Goal: Task Accomplishment & Management: Manage account settings

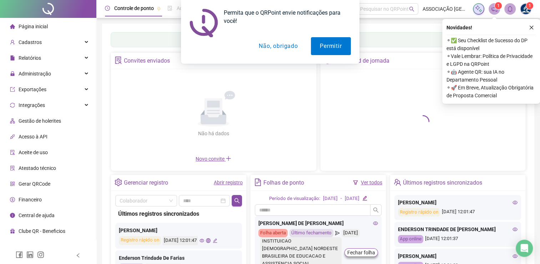
click at [268, 47] on button "Não, obrigado" at bounding box center [278, 46] width 57 height 18
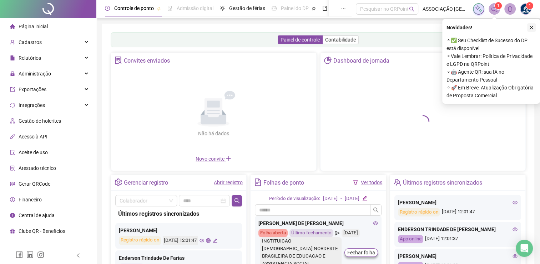
click at [532, 25] on icon "close" at bounding box center [531, 27] width 5 height 5
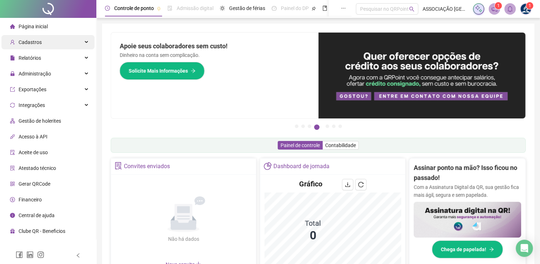
click at [60, 42] on div "Cadastros" at bounding box center [47, 42] width 93 height 14
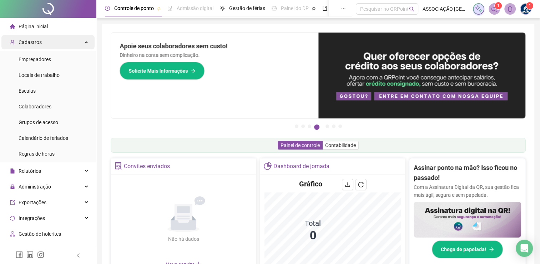
click at [60, 42] on div "Cadastros" at bounding box center [47, 42] width 93 height 14
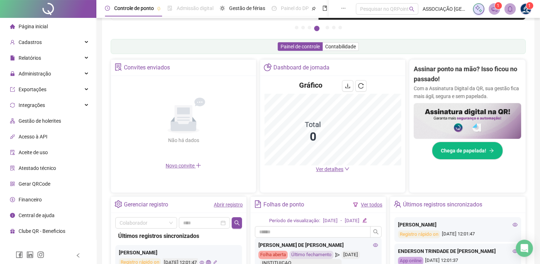
scroll to position [107, 0]
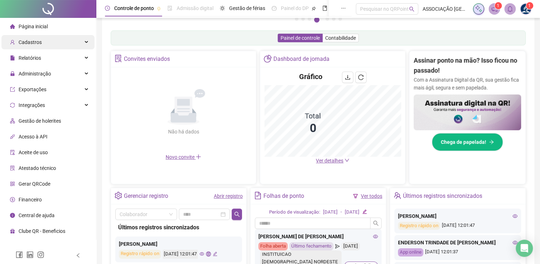
click at [55, 47] on div "Cadastros" at bounding box center [47, 42] width 93 height 14
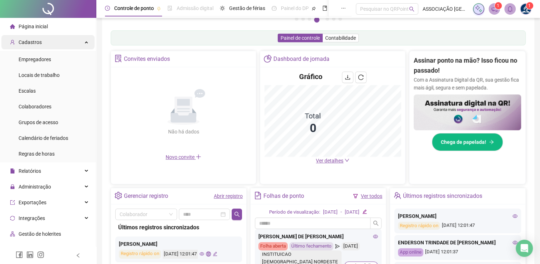
click at [55, 47] on div "Cadastros" at bounding box center [47, 42] width 93 height 14
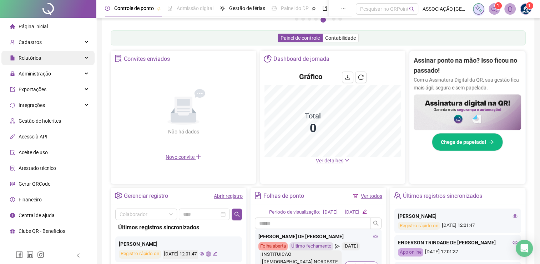
click at [55, 55] on div "Relatórios" at bounding box center [47, 58] width 93 height 14
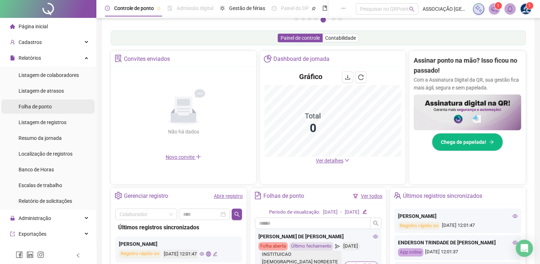
click at [43, 109] on span "Folha de ponto" at bounding box center [35, 107] width 33 height 6
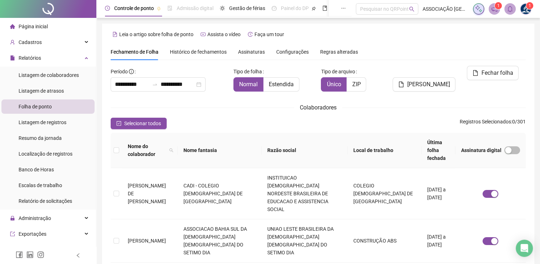
scroll to position [14, 0]
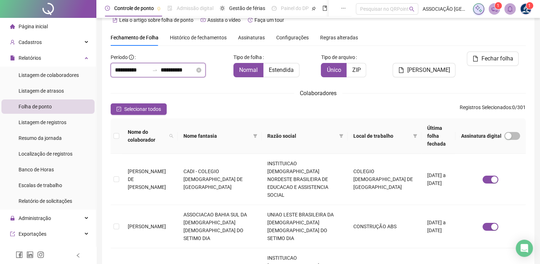
click at [130, 72] on input "**********" at bounding box center [132, 70] width 34 height 9
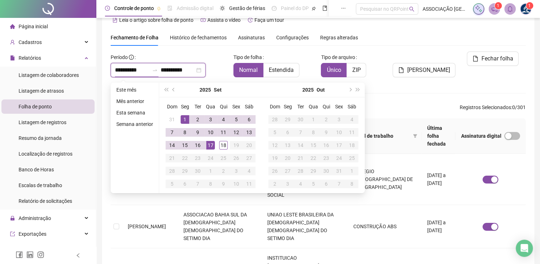
type input "**********"
click at [173, 91] on span "prev-year" at bounding box center [174, 90] width 4 height 4
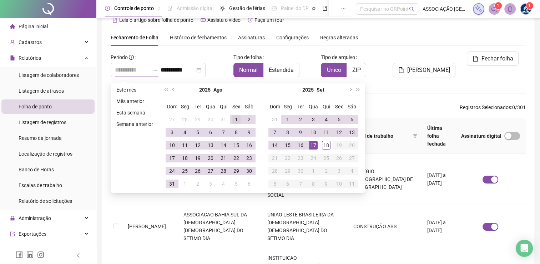
type input "**********"
click at [232, 120] on div "1" at bounding box center [236, 119] width 9 height 9
type input "**********"
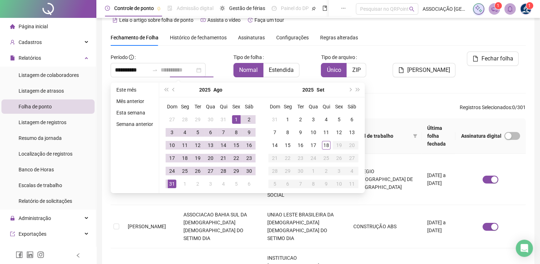
click at [171, 182] on div "31" at bounding box center [172, 183] width 9 height 9
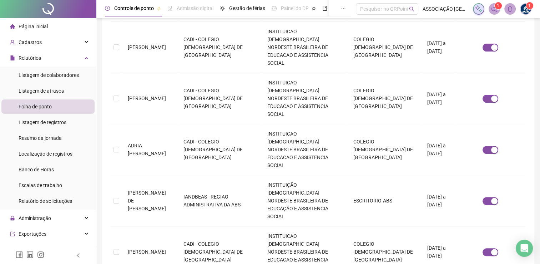
scroll to position [240, 0]
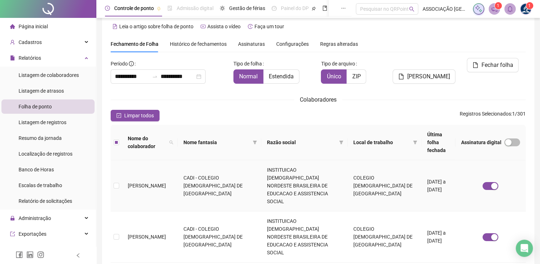
scroll to position [0, 0]
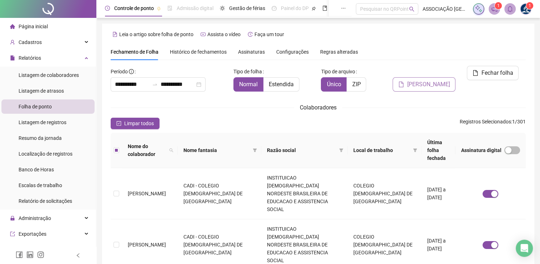
click at [430, 80] on span "[PERSON_NAME]" at bounding box center [428, 84] width 43 height 9
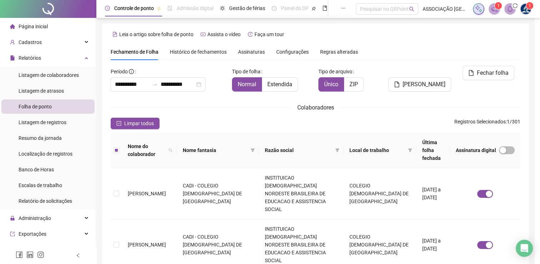
scroll to position [14, 0]
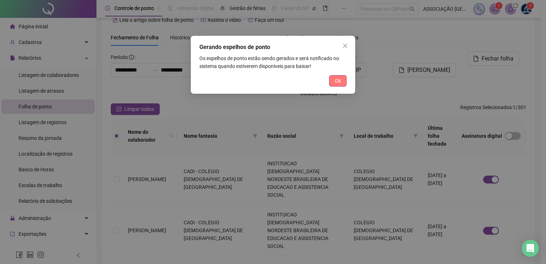
click at [340, 83] on span "Ok" at bounding box center [338, 81] width 6 height 8
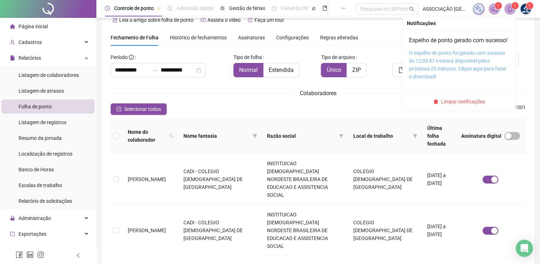
click at [441, 61] on link "O espelho de ponto foi gerado com sucesso às 12:03:47 e estará disponível pelos…" at bounding box center [457, 64] width 97 height 29
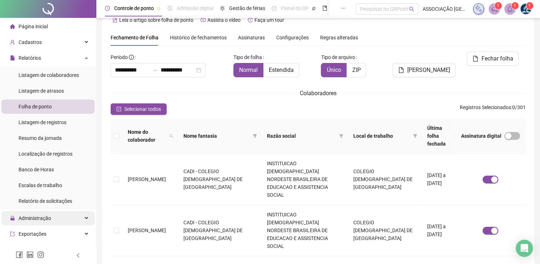
click at [50, 215] on span "Administração" at bounding box center [35, 218] width 32 height 6
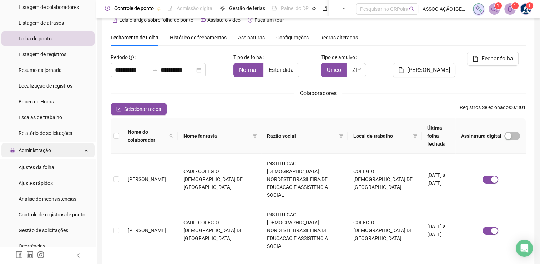
scroll to position [71, 0]
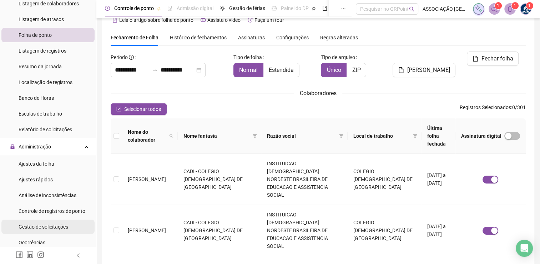
click at [51, 230] on div "Gestão de solicitações" at bounding box center [44, 226] width 50 height 14
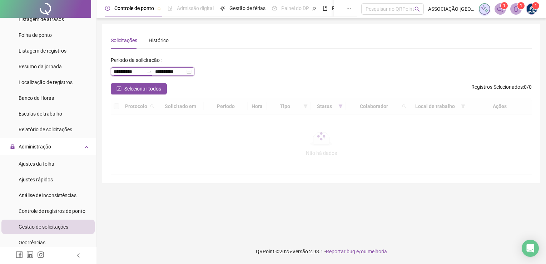
click at [140, 72] on input "**********" at bounding box center [129, 71] width 30 height 8
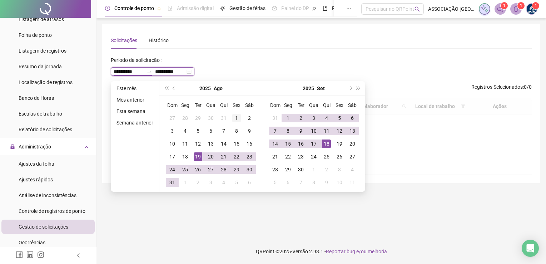
type input "**********"
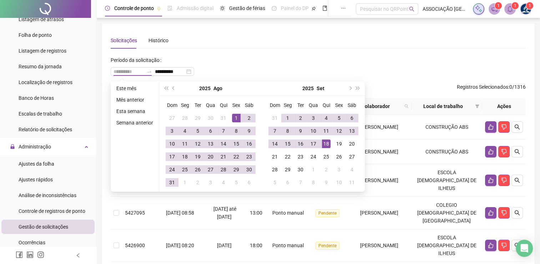
click at [237, 117] on div "1" at bounding box center [236, 118] width 9 height 9
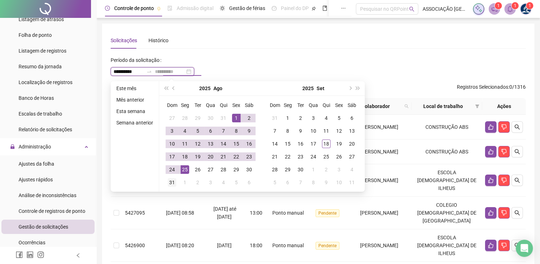
type input "**********"
click at [171, 182] on div "31" at bounding box center [172, 182] width 9 height 9
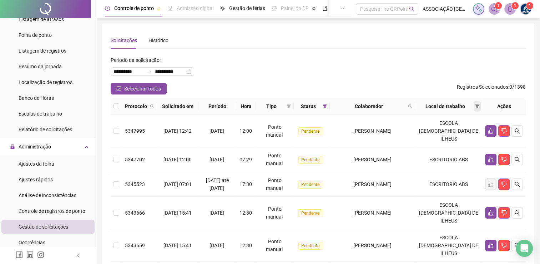
click at [477, 106] on icon "filter" at bounding box center [477, 106] width 4 height 4
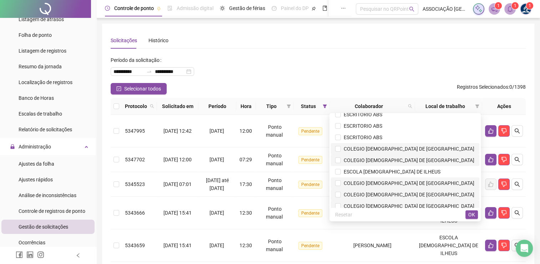
scroll to position [107, 0]
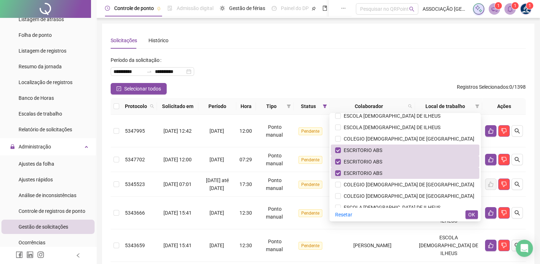
click at [472, 212] on span "OK" at bounding box center [472, 214] width 7 height 8
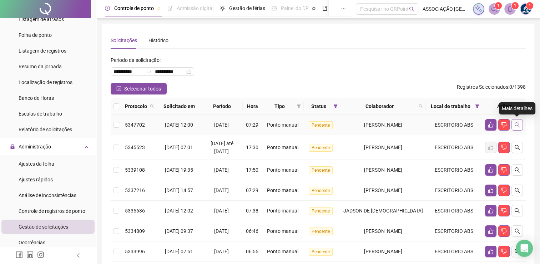
click at [516, 124] on icon "search" at bounding box center [518, 125] width 6 height 6
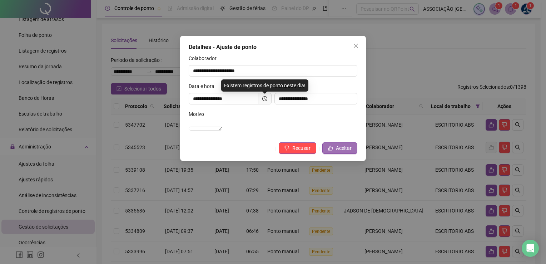
click at [340, 152] on span "Aceitar" at bounding box center [344, 148] width 16 height 8
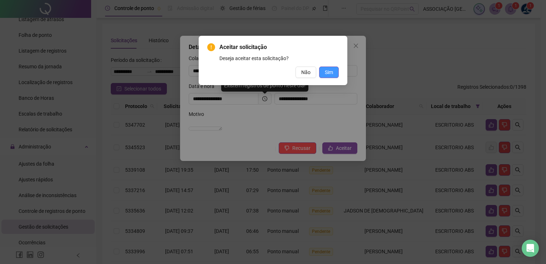
click at [330, 72] on span "Sim" at bounding box center [329, 72] width 8 height 8
click at [327, 73] on span "Sim" at bounding box center [329, 72] width 8 height 8
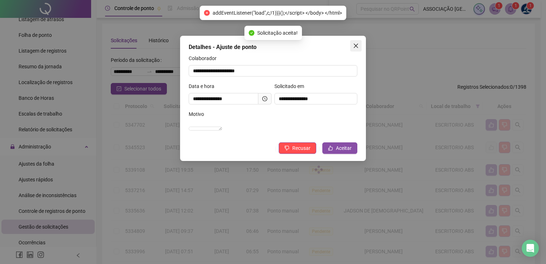
click at [354, 46] on icon "close" at bounding box center [356, 46] width 4 height 4
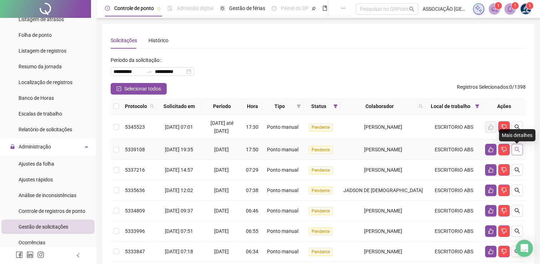
click at [517, 152] on icon "search" at bounding box center [517, 149] width 5 height 5
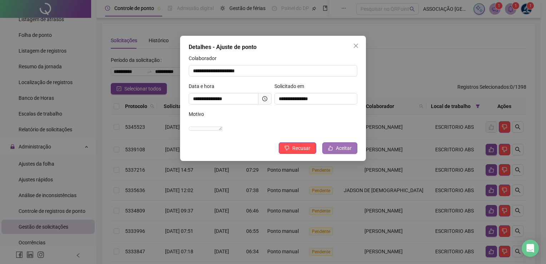
click at [345, 152] on span "Aceitar" at bounding box center [344, 148] width 16 height 8
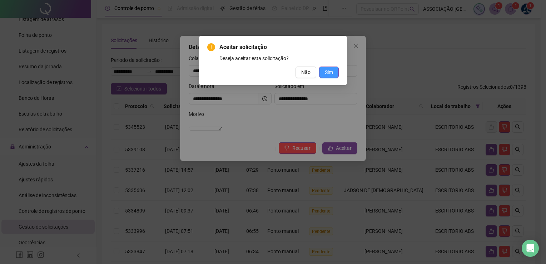
click at [328, 71] on span "Sim" at bounding box center [329, 72] width 8 height 8
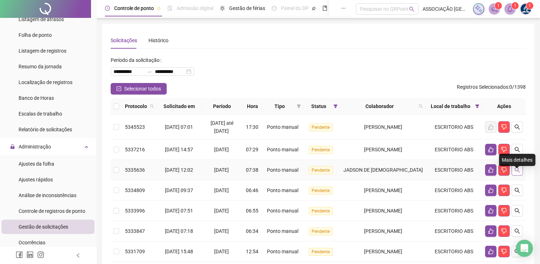
click at [517, 172] on icon "search" at bounding box center [518, 170] width 6 height 6
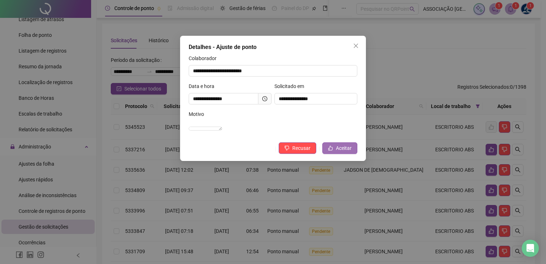
click at [339, 152] on span "Aceitar" at bounding box center [344, 148] width 16 height 8
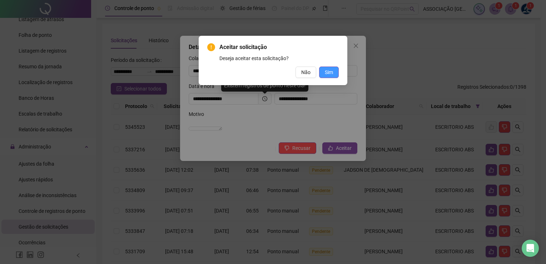
click at [328, 72] on span "Sim" at bounding box center [329, 72] width 8 height 8
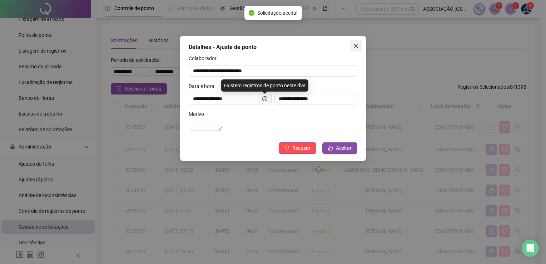
click at [356, 46] on icon "close" at bounding box center [356, 46] width 4 height 4
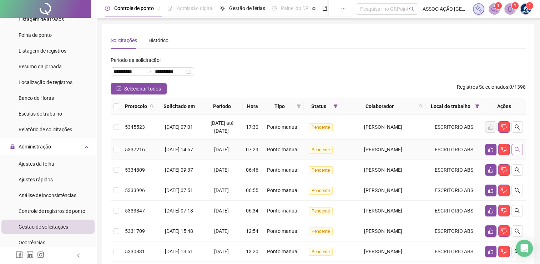
click at [517, 149] on icon "search" at bounding box center [518, 149] width 6 height 6
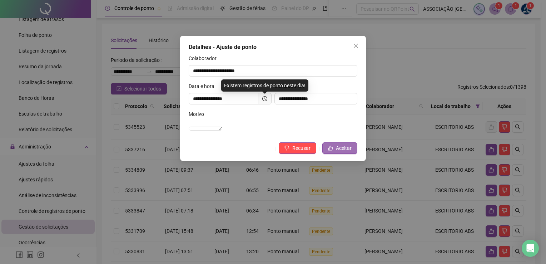
click at [342, 152] on span "Aceitar" at bounding box center [344, 148] width 16 height 8
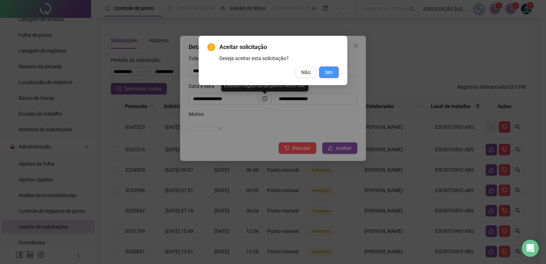
click at [329, 76] on button "Sim" at bounding box center [329, 71] width 20 height 11
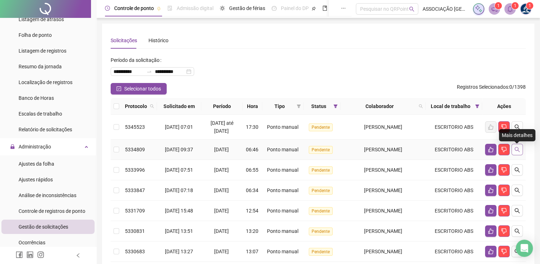
click at [520, 154] on button "button" at bounding box center [517, 149] width 11 height 11
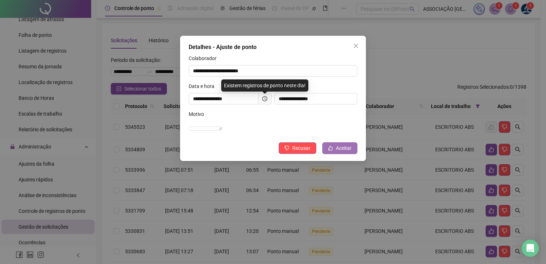
click at [346, 152] on span "Aceitar" at bounding box center [344, 148] width 16 height 8
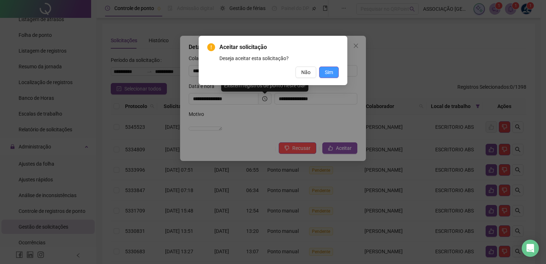
click at [329, 74] on span "Sim" at bounding box center [329, 72] width 8 height 8
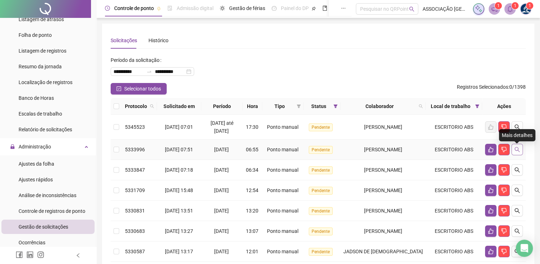
click at [518, 152] on icon "search" at bounding box center [518, 149] width 6 height 6
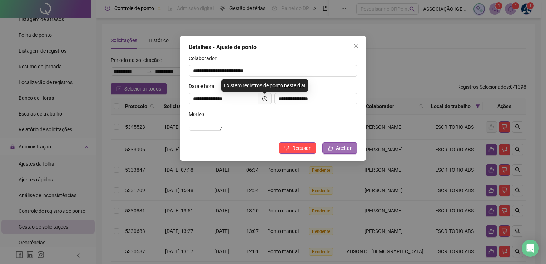
click at [350, 152] on span "Aceitar" at bounding box center [344, 148] width 16 height 8
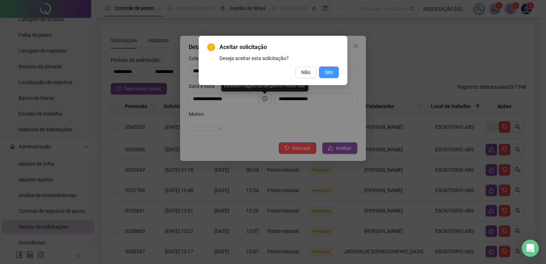
click at [325, 76] on span "Sim" at bounding box center [329, 72] width 8 height 8
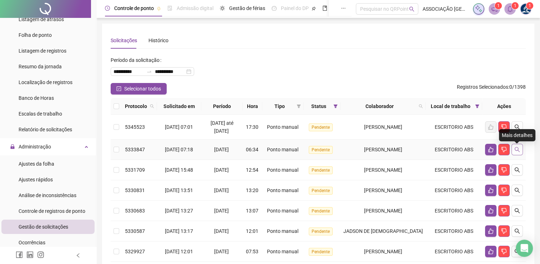
click at [519, 152] on icon "search" at bounding box center [517, 149] width 5 height 5
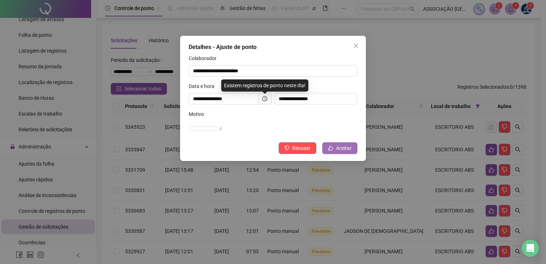
click at [348, 152] on span "Aceitar" at bounding box center [344, 148] width 16 height 8
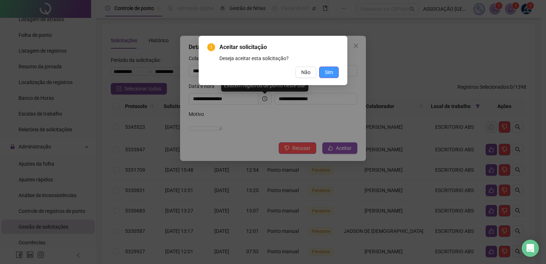
click at [325, 72] on span "Sim" at bounding box center [329, 72] width 8 height 8
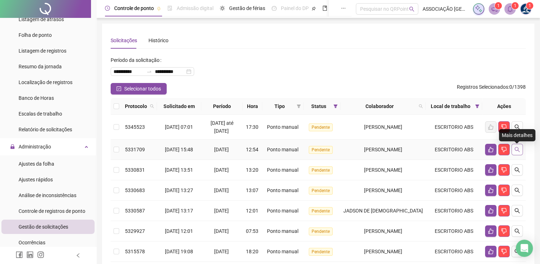
click at [520, 151] on icon "search" at bounding box center [518, 149] width 6 height 6
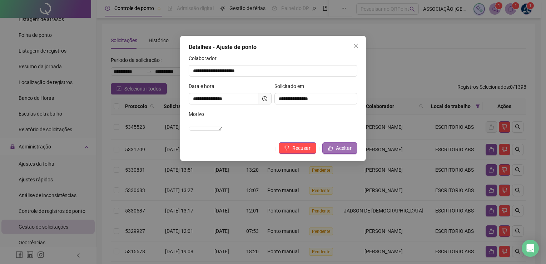
click at [344, 152] on span "Aceitar" at bounding box center [344, 148] width 16 height 8
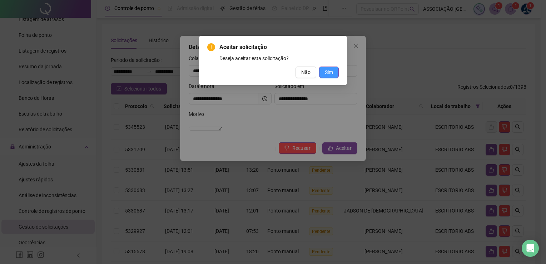
click at [336, 70] on button "Sim" at bounding box center [329, 71] width 20 height 11
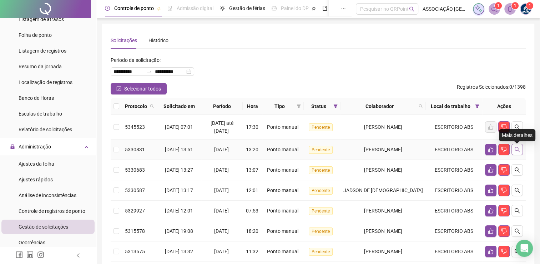
click at [519, 151] on icon "search" at bounding box center [518, 149] width 6 height 6
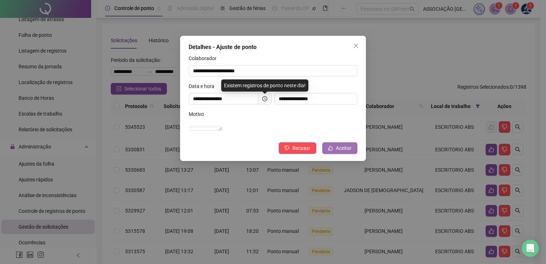
click at [337, 152] on span "Aceitar" at bounding box center [344, 148] width 16 height 8
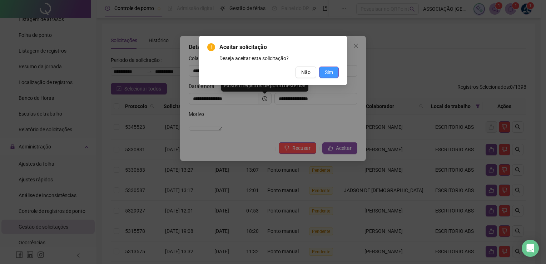
click at [329, 74] on span "Sim" at bounding box center [329, 72] width 8 height 8
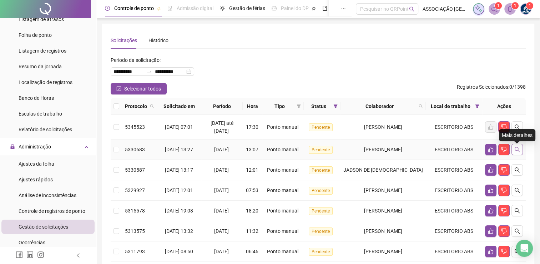
click at [519, 155] on button "button" at bounding box center [517, 149] width 11 height 11
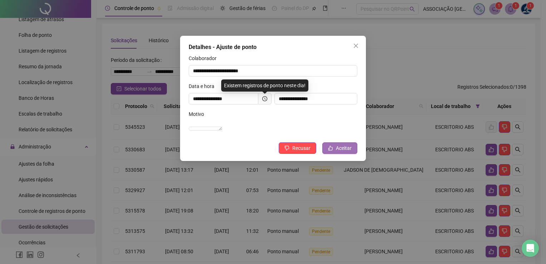
click at [345, 152] on span "Aceitar" at bounding box center [344, 148] width 16 height 8
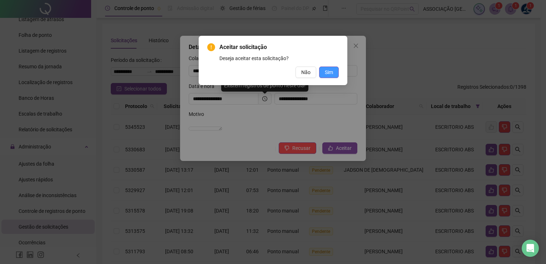
click at [330, 71] on span "Sim" at bounding box center [329, 72] width 8 height 8
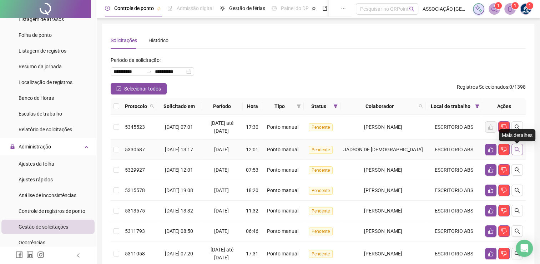
click at [521, 155] on button "button" at bounding box center [517, 149] width 11 height 11
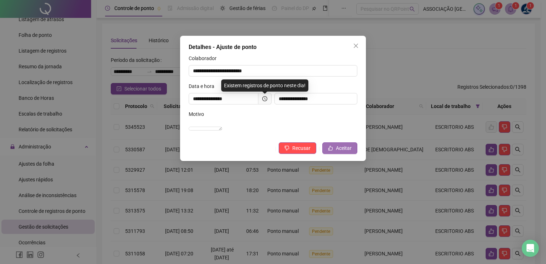
click at [338, 152] on span "Aceitar" at bounding box center [344, 148] width 16 height 8
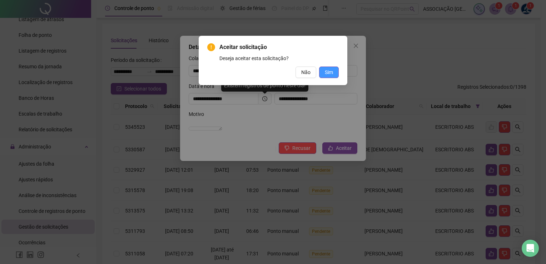
click at [330, 75] on span "Sim" at bounding box center [329, 72] width 8 height 8
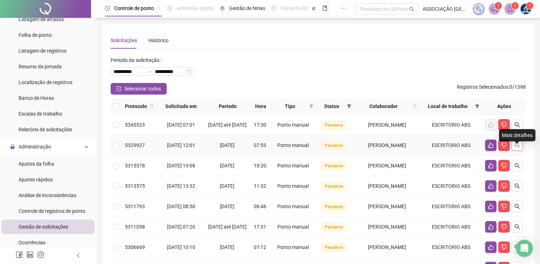
click at [517, 148] on icon "search" at bounding box center [518, 145] width 6 height 6
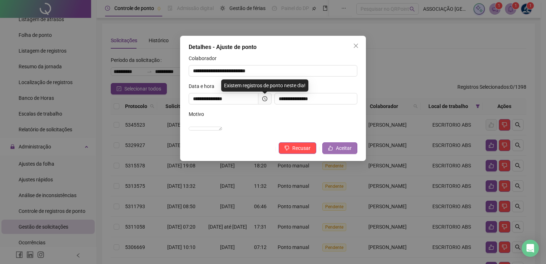
click at [347, 152] on span "Aceitar" at bounding box center [344, 148] width 16 height 8
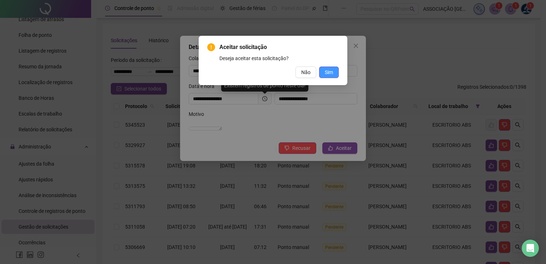
click at [335, 73] on button "Sim" at bounding box center [329, 71] width 20 height 11
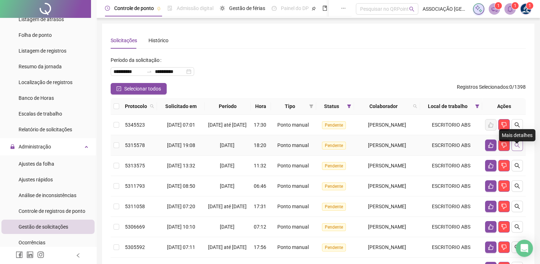
click at [515, 151] on button "button" at bounding box center [517, 144] width 11 height 11
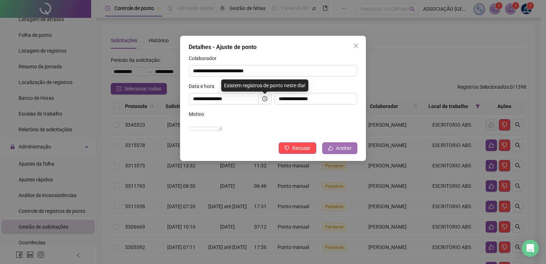
click at [339, 152] on span "Aceitar" at bounding box center [344, 148] width 16 height 8
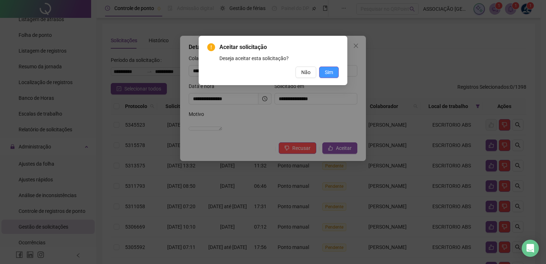
click at [326, 73] on span "Sim" at bounding box center [329, 72] width 8 height 8
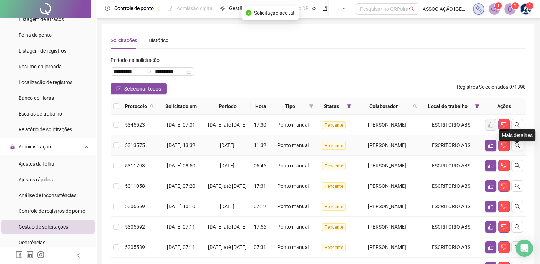
click at [517, 148] on icon "search" at bounding box center [518, 145] width 6 height 6
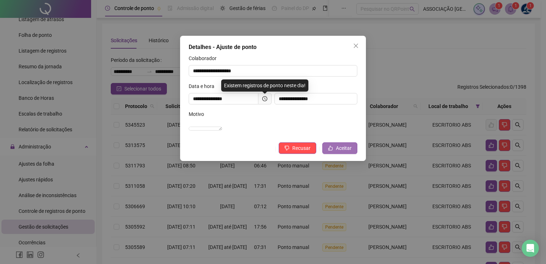
click at [336, 152] on span "Aceitar" at bounding box center [344, 148] width 16 height 8
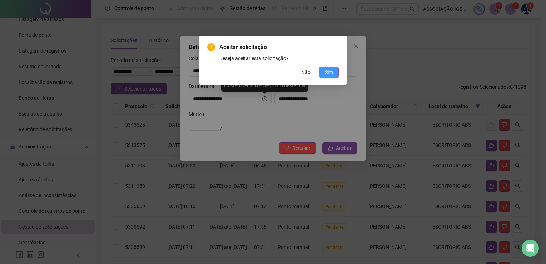
click at [331, 73] on span "Sim" at bounding box center [329, 72] width 8 height 8
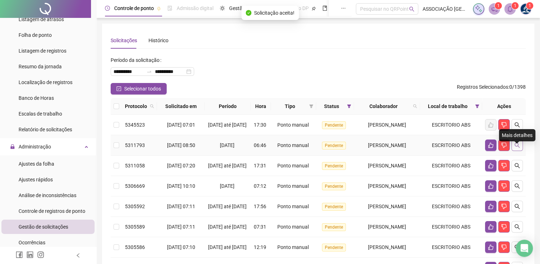
click at [519, 148] on icon "search" at bounding box center [518, 145] width 6 height 6
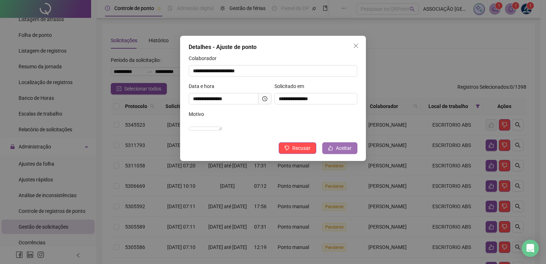
click at [344, 152] on span "Aceitar" at bounding box center [344, 148] width 16 height 8
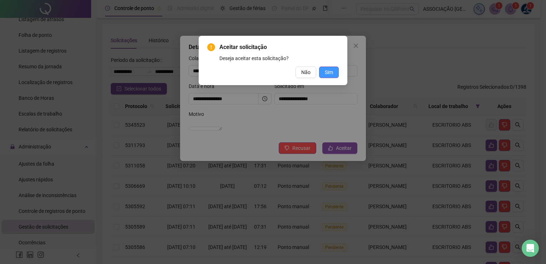
click at [331, 69] on span "Sim" at bounding box center [329, 72] width 8 height 8
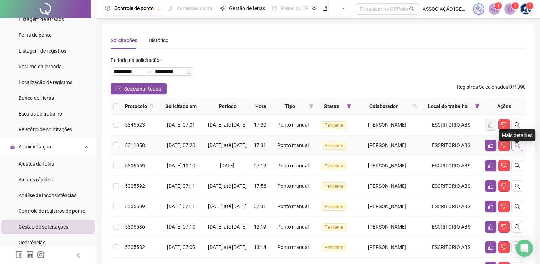
click at [519, 148] on icon "search" at bounding box center [518, 145] width 6 height 6
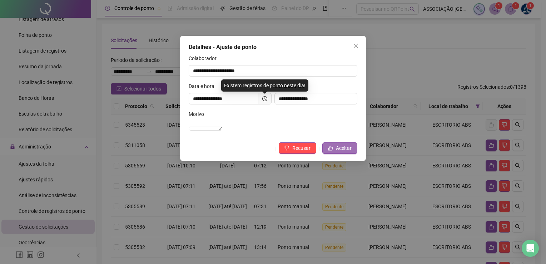
click at [351, 152] on span "Aceitar" at bounding box center [344, 148] width 16 height 8
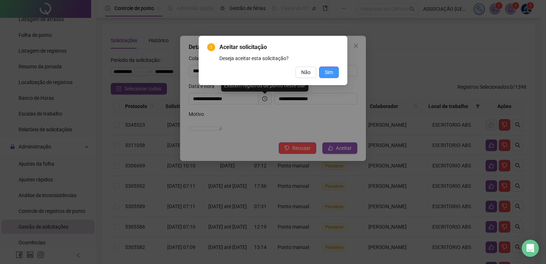
click at [334, 74] on button "Sim" at bounding box center [329, 71] width 20 height 11
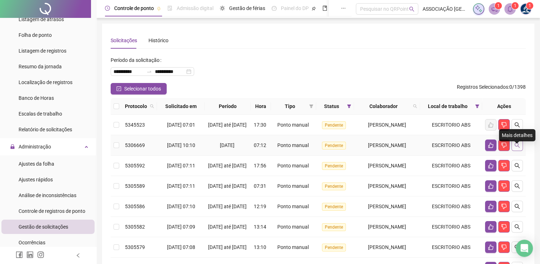
click at [520, 148] on icon "search" at bounding box center [518, 145] width 6 height 6
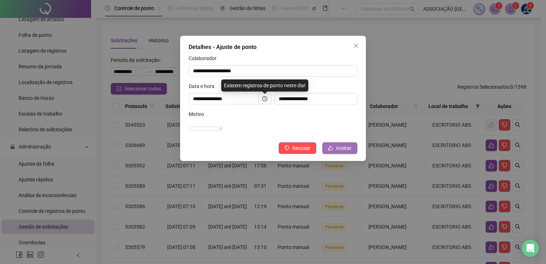
click at [340, 152] on span "Aceitar" at bounding box center [344, 148] width 16 height 8
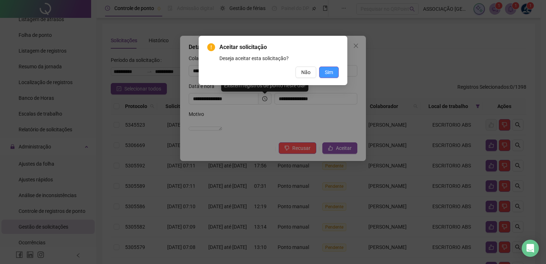
click at [335, 74] on button "Sim" at bounding box center [329, 71] width 20 height 11
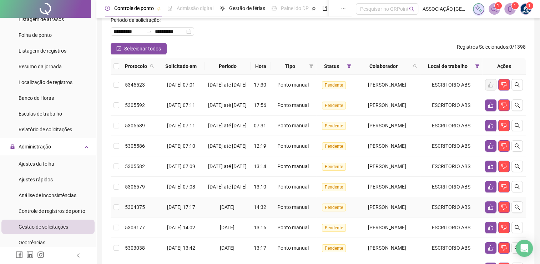
scroll to position [0, 0]
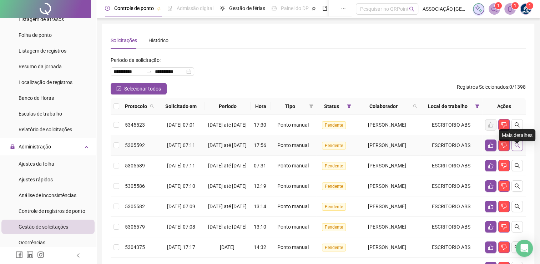
click at [517, 148] on icon "search" at bounding box center [518, 145] width 6 height 6
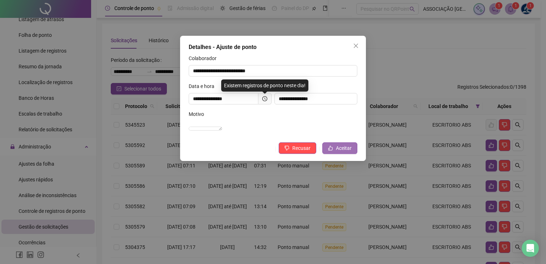
click at [344, 152] on span "Aceitar" at bounding box center [344, 148] width 16 height 8
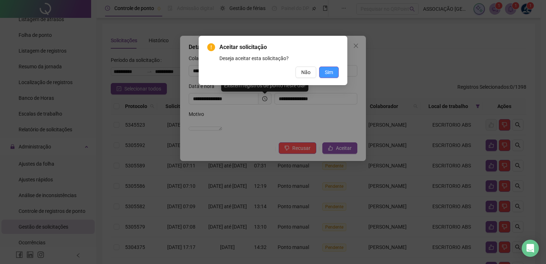
click at [332, 73] on span "Sim" at bounding box center [329, 72] width 8 height 8
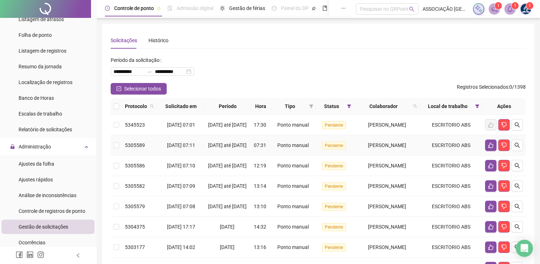
click at [520, 155] on td at bounding box center [504, 145] width 44 height 20
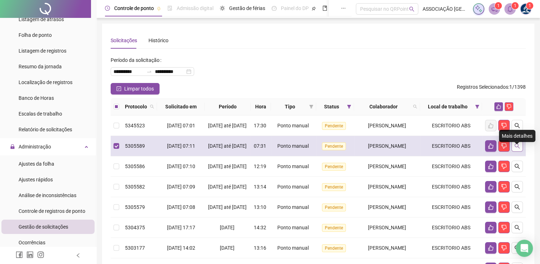
click at [520, 151] on button "button" at bounding box center [517, 145] width 11 height 11
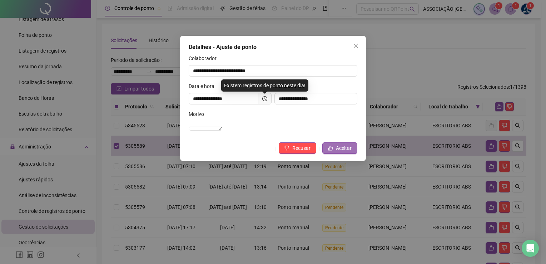
click at [346, 152] on span "Aceitar" at bounding box center [344, 148] width 16 height 8
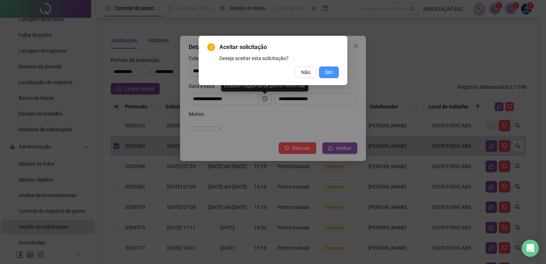
click at [327, 71] on span "Sim" at bounding box center [329, 72] width 8 height 8
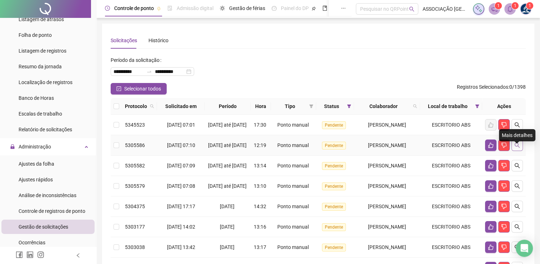
click at [519, 148] on icon "search" at bounding box center [518, 145] width 6 height 6
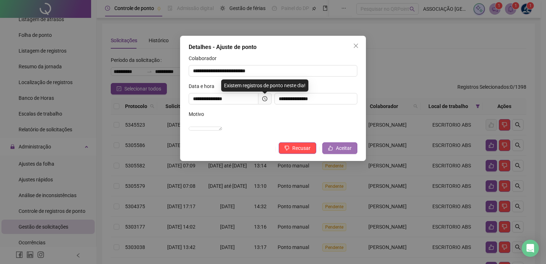
click at [345, 152] on span "Aceitar" at bounding box center [344, 148] width 16 height 8
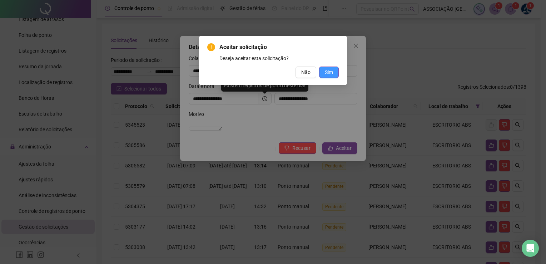
click at [331, 75] on span "Sim" at bounding box center [329, 72] width 8 height 8
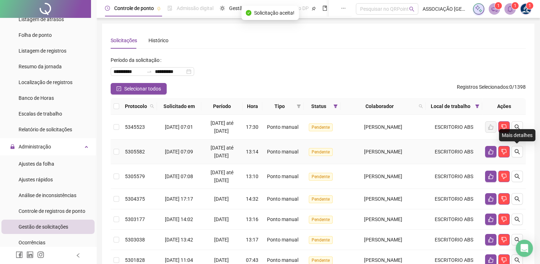
click at [517, 155] on button "button" at bounding box center [517, 151] width 11 height 11
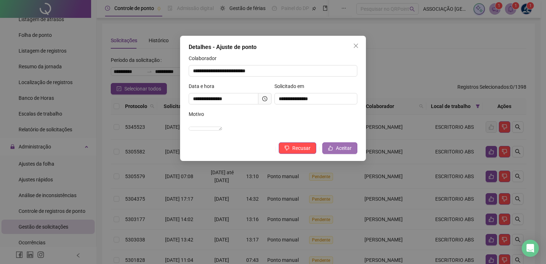
click at [334, 154] on button "Aceitar" at bounding box center [339, 147] width 35 height 11
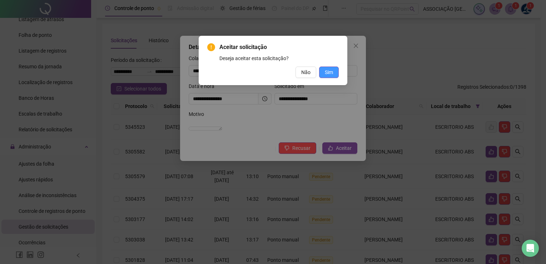
click at [330, 70] on span "Sim" at bounding box center [329, 72] width 8 height 8
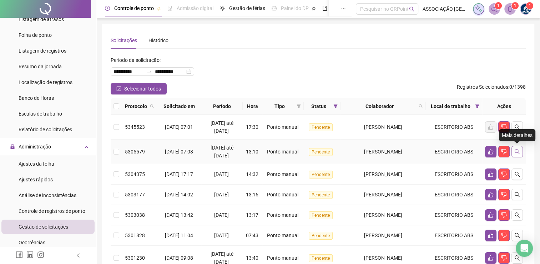
click at [521, 151] on button "button" at bounding box center [517, 151] width 11 height 11
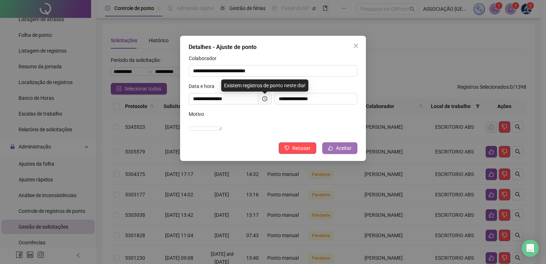
click at [337, 152] on span "Aceitar" at bounding box center [344, 148] width 16 height 8
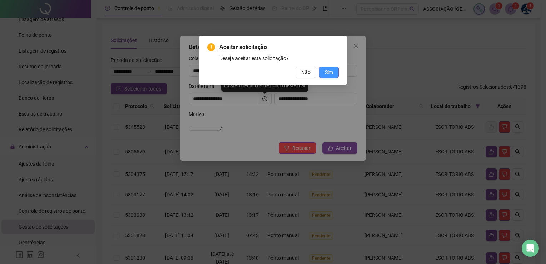
click at [330, 74] on span "Sim" at bounding box center [329, 72] width 8 height 8
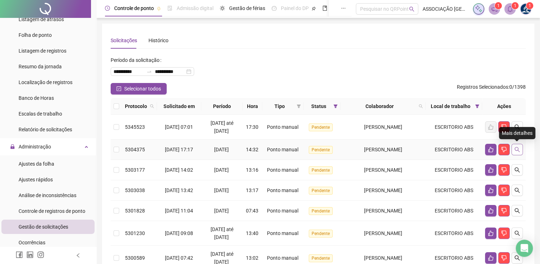
click at [520, 151] on button "button" at bounding box center [517, 149] width 11 height 11
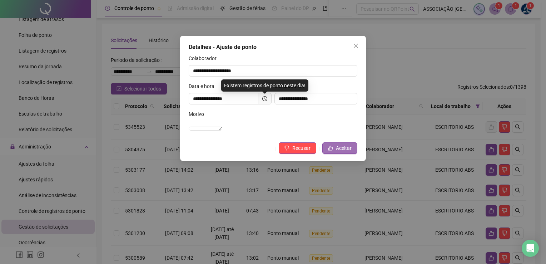
click at [341, 152] on span "Aceitar" at bounding box center [344, 148] width 16 height 8
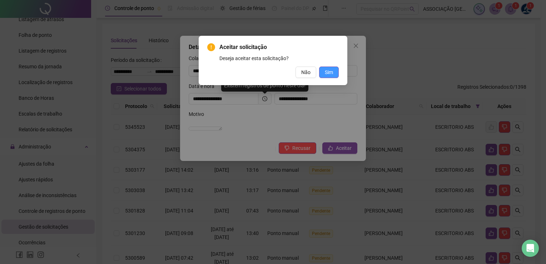
click at [331, 75] on span "Sim" at bounding box center [329, 72] width 8 height 8
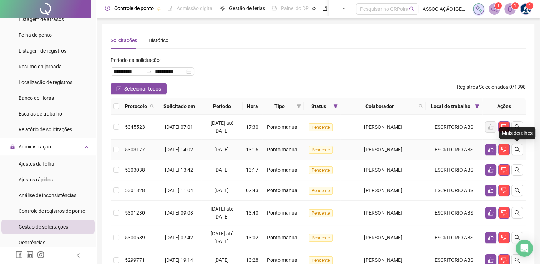
click at [517, 152] on button "button" at bounding box center [517, 149] width 11 height 11
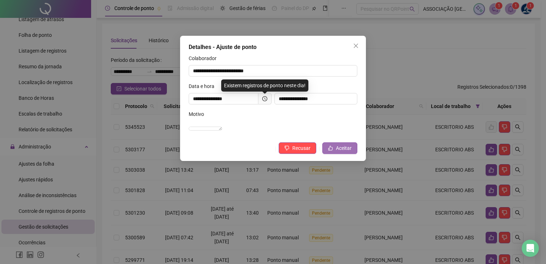
click at [346, 152] on span "Aceitar" at bounding box center [344, 148] width 16 height 8
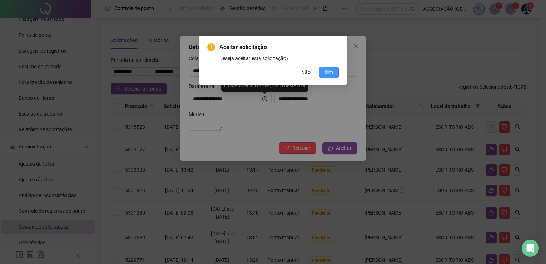
click at [330, 75] on span "Sim" at bounding box center [329, 72] width 8 height 8
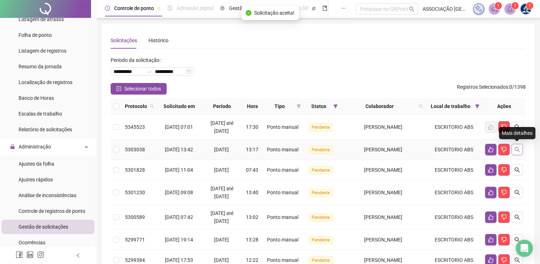
click at [517, 151] on icon "search" at bounding box center [518, 149] width 6 height 6
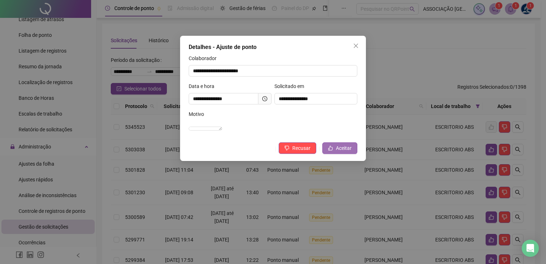
click at [350, 152] on span "Aceitar" at bounding box center [344, 148] width 16 height 8
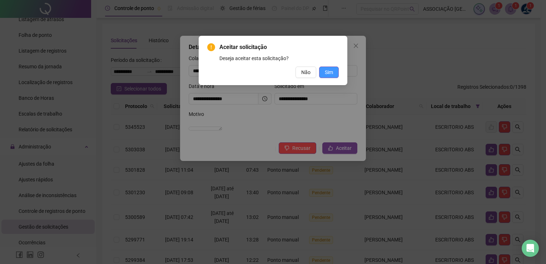
click at [332, 73] on span "Sim" at bounding box center [329, 72] width 8 height 8
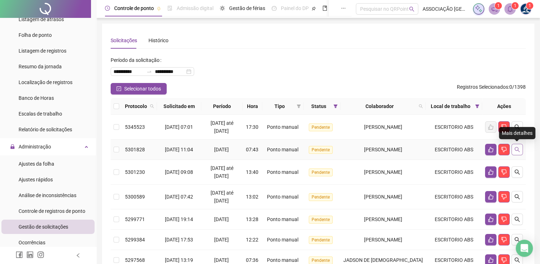
click at [520, 152] on button "button" at bounding box center [517, 149] width 11 height 11
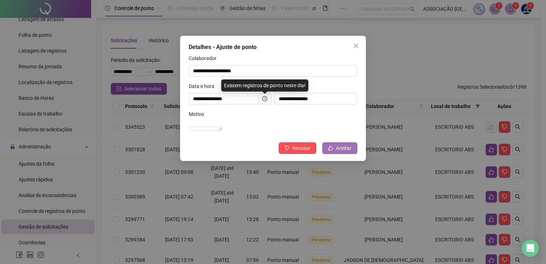
click at [339, 152] on span "Aceitar" at bounding box center [344, 148] width 16 height 8
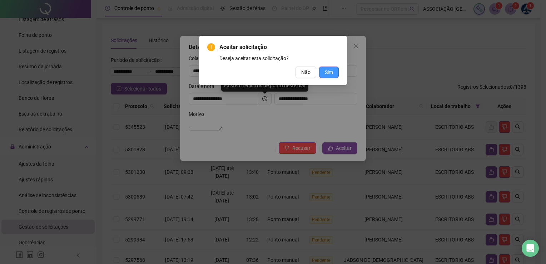
click at [330, 74] on span "Sim" at bounding box center [329, 72] width 8 height 8
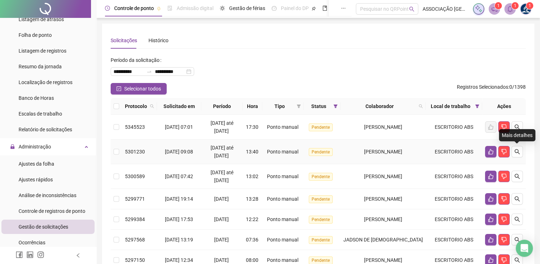
click at [517, 152] on icon "search" at bounding box center [517, 151] width 5 height 5
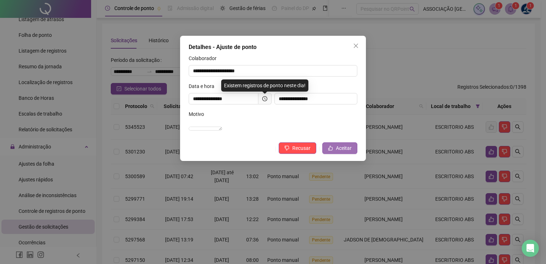
click at [336, 152] on span "Aceitar" at bounding box center [344, 148] width 16 height 8
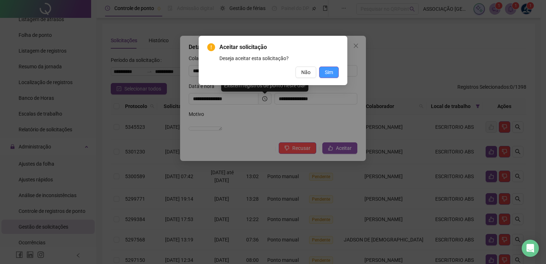
click at [325, 72] on span "Sim" at bounding box center [329, 72] width 8 height 8
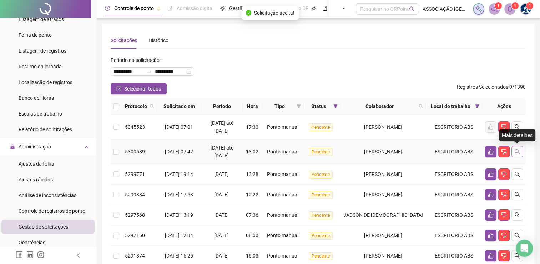
click at [518, 156] on button "button" at bounding box center [517, 151] width 11 height 11
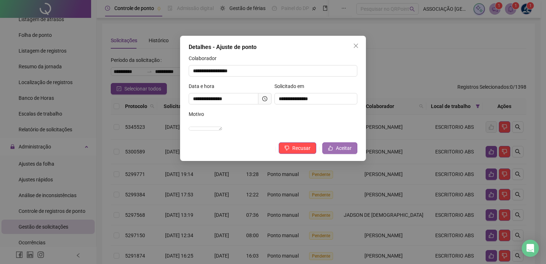
click at [348, 152] on span "Aceitar" at bounding box center [344, 148] width 16 height 8
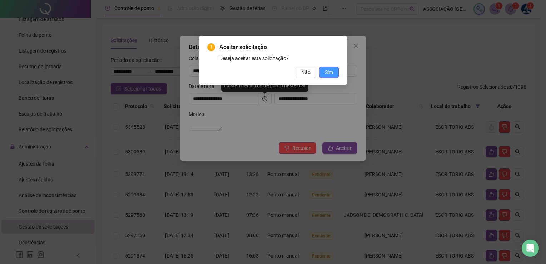
click at [332, 72] on span "Sim" at bounding box center [329, 72] width 8 height 8
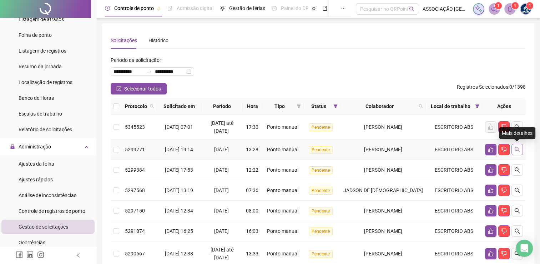
click at [517, 150] on icon "search" at bounding box center [518, 149] width 6 height 6
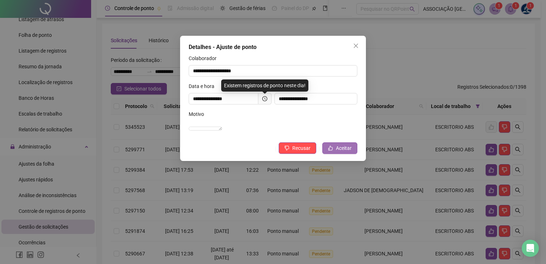
click at [349, 152] on span "Aceitar" at bounding box center [344, 148] width 16 height 8
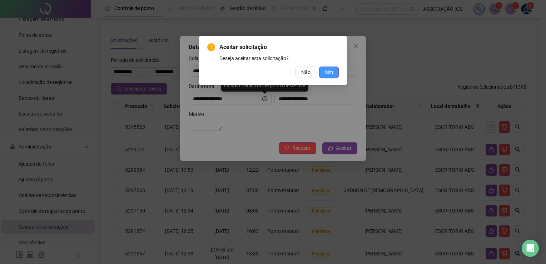
click at [333, 73] on button "Sim" at bounding box center [329, 71] width 20 height 11
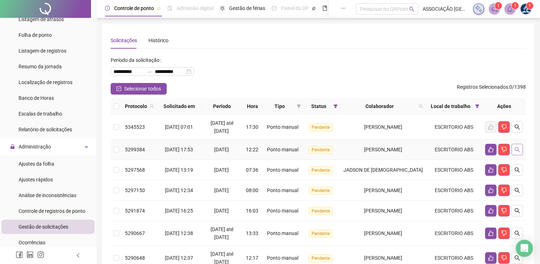
click at [521, 149] on button "button" at bounding box center [517, 149] width 11 height 11
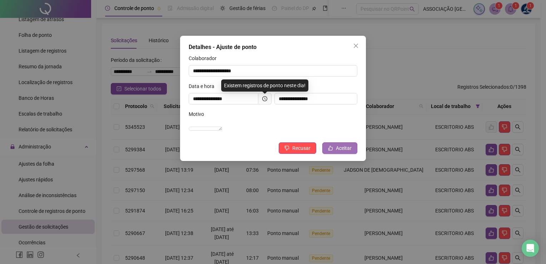
click at [349, 152] on span "Aceitar" at bounding box center [344, 148] width 16 height 8
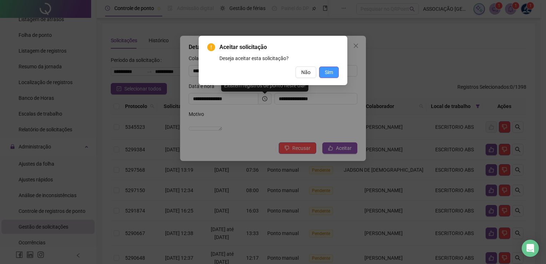
click at [323, 74] on button "Sim" at bounding box center [329, 71] width 20 height 11
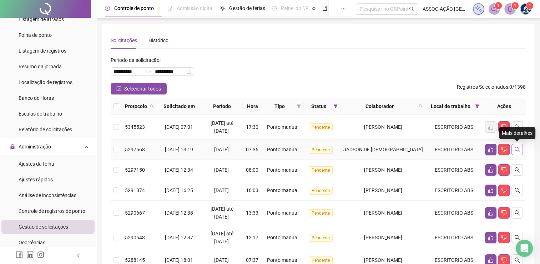
click at [519, 145] on button "button" at bounding box center [517, 149] width 11 height 11
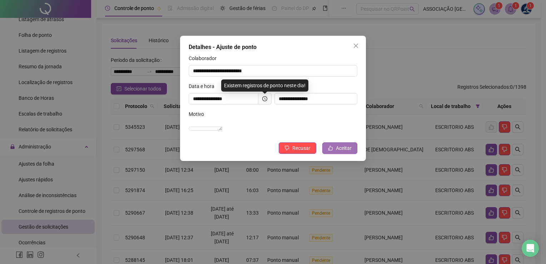
click at [350, 152] on span "Aceitar" at bounding box center [344, 148] width 16 height 8
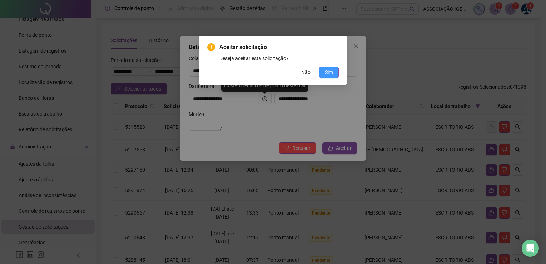
click at [324, 72] on button "Sim" at bounding box center [329, 71] width 20 height 11
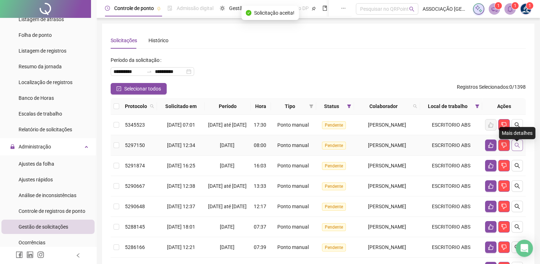
click at [517, 151] on button "button" at bounding box center [517, 144] width 11 height 11
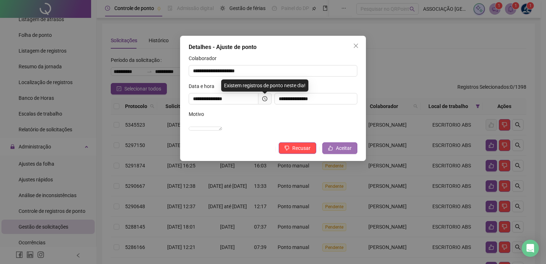
click at [341, 152] on span "Aceitar" at bounding box center [344, 148] width 16 height 8
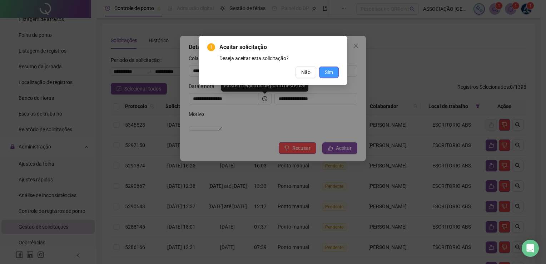
click at [326, 70] on span "Sim" at bounding box center [329, 72] width 8 height 8
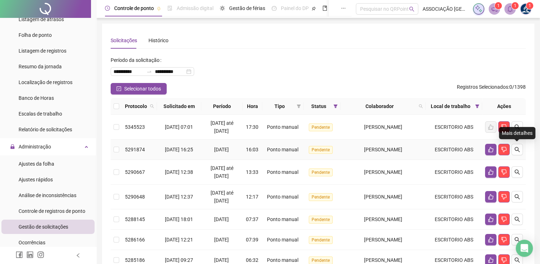
click at [519, 153] on button "button" at bounding box center [517, 149] width 11 height 11
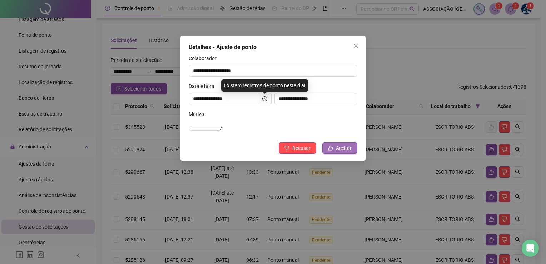
click at [346, 152] on span "Aceitar" at bounding box center [344, 148] width 16 height 8
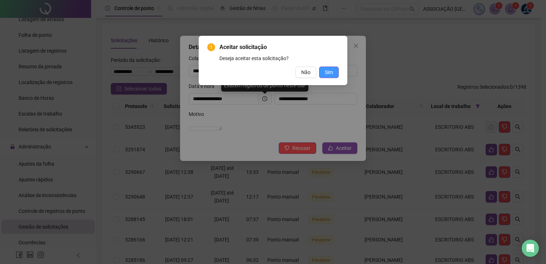
click at [324, 74] on button "Sim" at bounding box center [329, 71] width 20 height 11
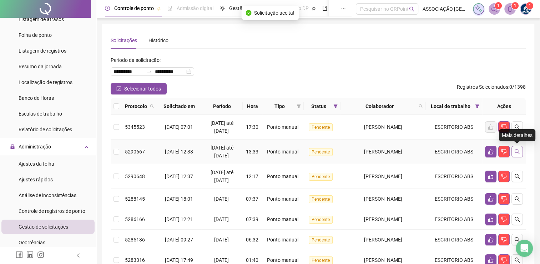
click at [517, 150] on icon "search" at bounding box center [518, 152] width 6 height 6
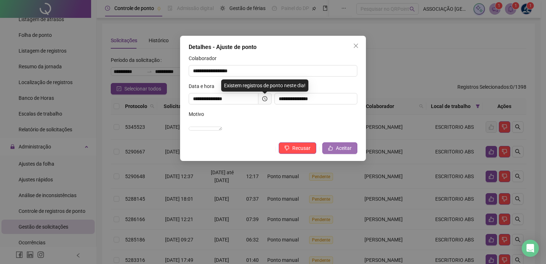
click at [337, 152] on span "Aceitar" at bounding box center [344, 148] width 16 height 8
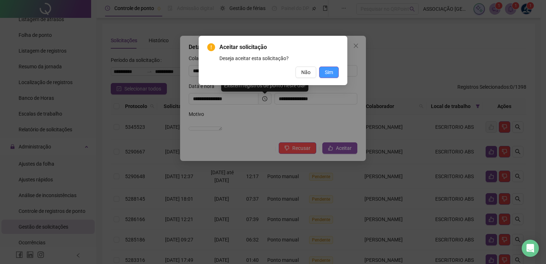
click at [330, 75] on span "Sim" at bounding box center [329, 72] width 8 height 8
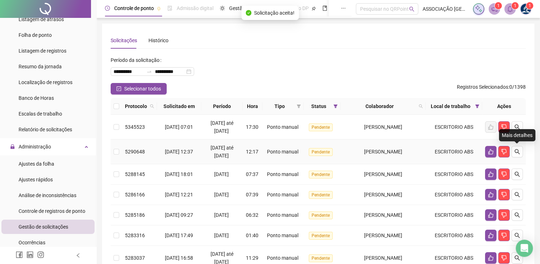
click at [517, 154] on button "button" at bounding box center [517, 151] width 11 height 11
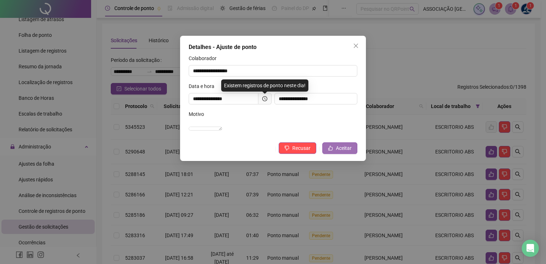
click at [333, 154] on button "Aceitar" at bounding box center [339, 147] width 35 height 11
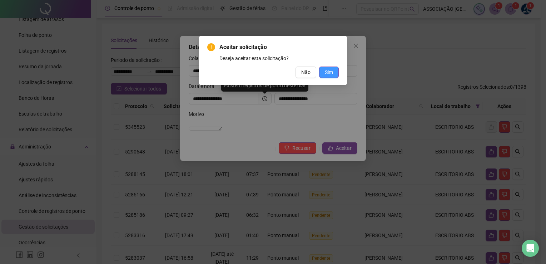
click at [326, 74] on span "Sim" at bounding box center [329, 72] width 8 height 8
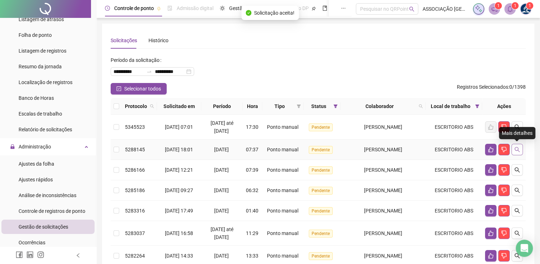
click at [517, 151] on icon "search" at bounding box center [518, 149] width 6 height 6
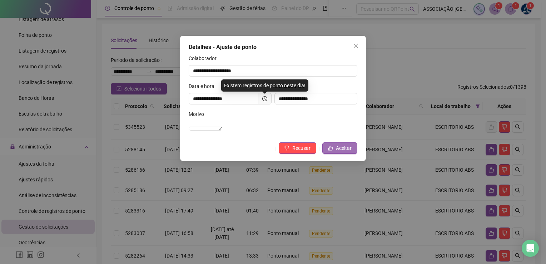
click at [347, 152] on span "Aceitar" at bounding box center [344, 148] width 16 height 8
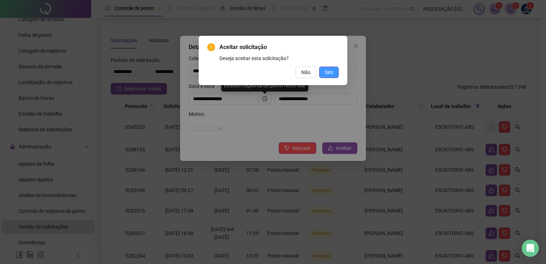
click at [331, 73] on span "Sim" at bounding box center [329, 72] width 8 height 8
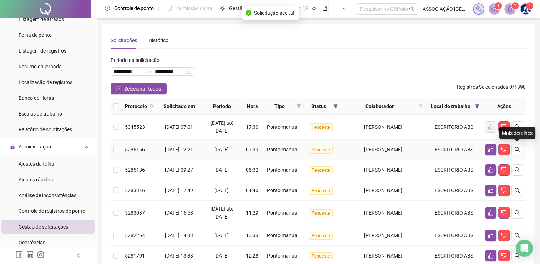
click at [516, 152] on button "button" at bounding box center [517, 149] width 11 height 11
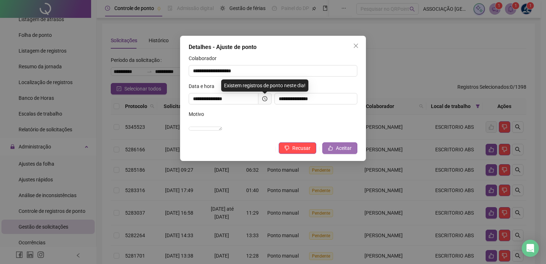
click at [349, 152] on span "Aceitar" at bounding box center [344, 148] width 16 height 8
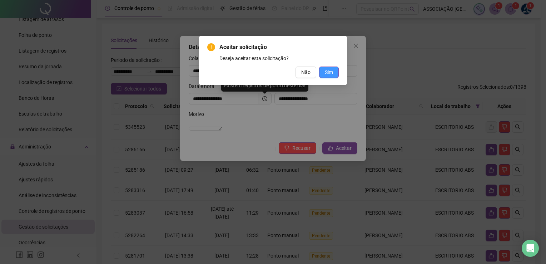
click at [329, 75] on span "Sim" at bounding box center [329, 72] width 8 height 8
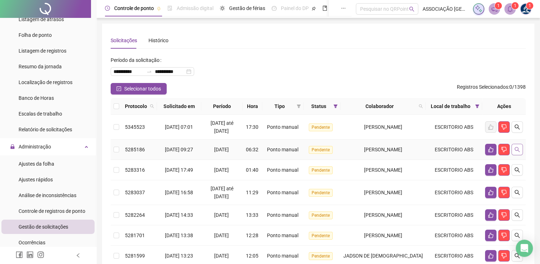
click at [521, 151] on button "button" at bounding box center [517, 149] width 11 height 11
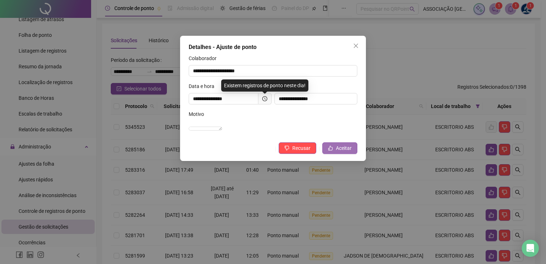
click at [347, 152] on span "Aceitar" at bounding box center [344, 148] width 16 height 8
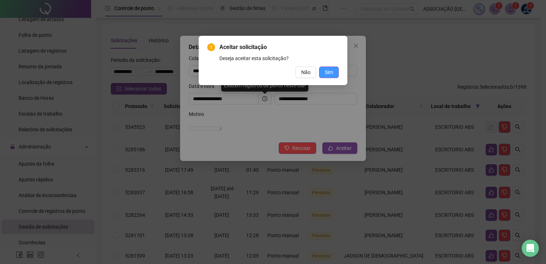
click at [323, 70] on button "Sim" at bounding box center [329, 71] width 20 height 11
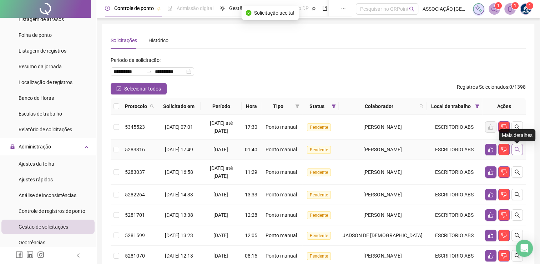
click at [519, 150] on icon "search" at bounding box center [518, 149] width 6 height 6
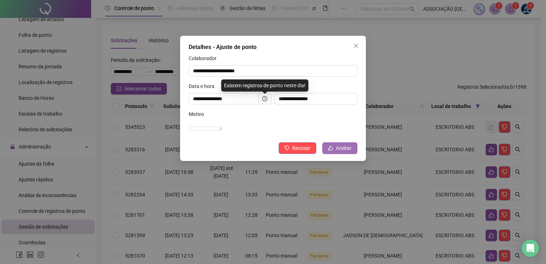
click at [347, 152] on span "Aceitar" at bounding box center [344, 148] width 16 height 8
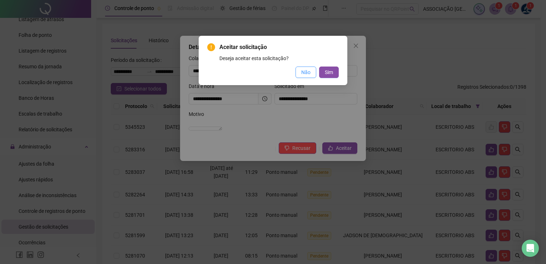
click at [304, 72] on span "Não" at bounding box center [305, 72] width 9 height 8
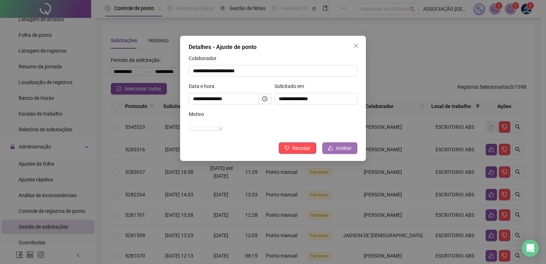
click at [345, 154] on button "Aceitar" at bounding box center [339, 147] width 35 height 11
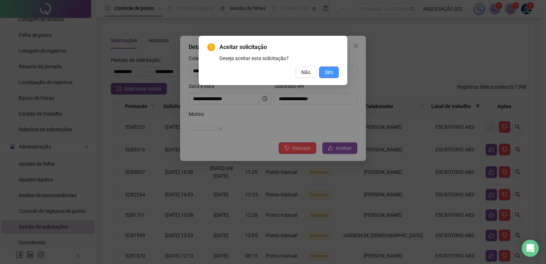
click at [332, 72] on span "Sim" at bounding box center [329, 72] width 8 height 8
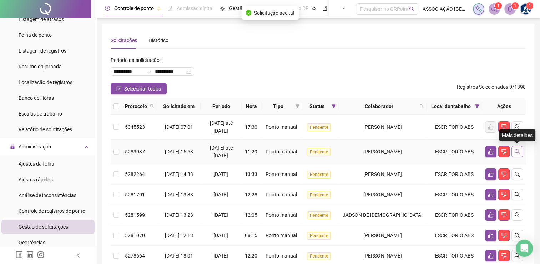
click at [518, 152] on icon "search" at bounding box center [518, 152] width 6 height 6
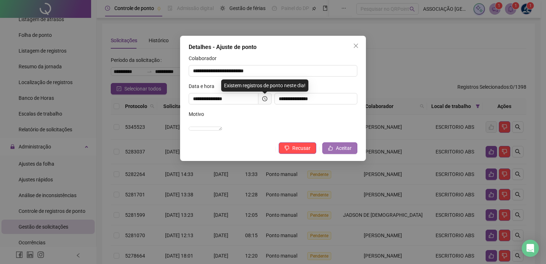
click at [344, 152] on span "Aceitar" at bounding box center [344, 148] width 16 height 8
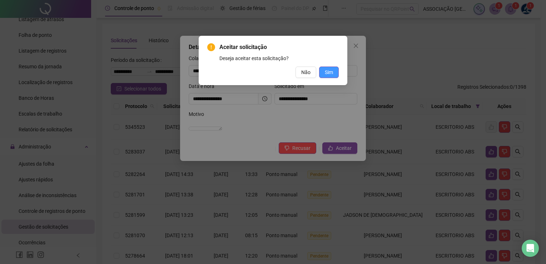
click at [328, 75] on span "Sim" at bounding box center [329, 72] width 8 height 8
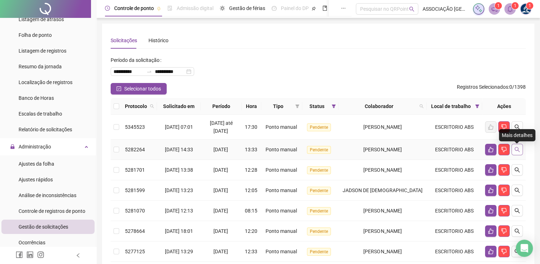
click at [517, 152] on icon "search" at bounding box center [518, 149] width 6 height 6
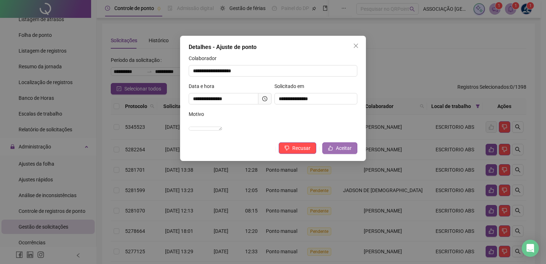
click at [342, 152] on span "Aceitar" at bounding box center [344, 148] width 16 height 8
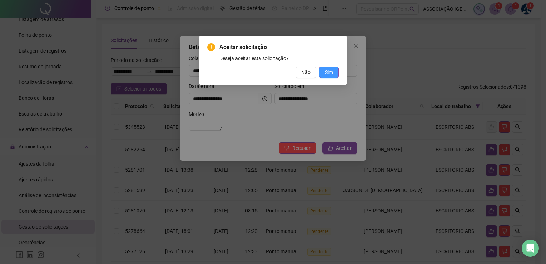
click at [329, 77] on button "Sim" at bounding box center [329, 71] width 20 height 11
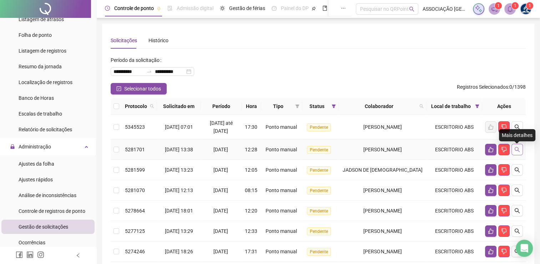
click at [519, 152] on icon "search" at bounding box center [518, 149] width 6 height 6
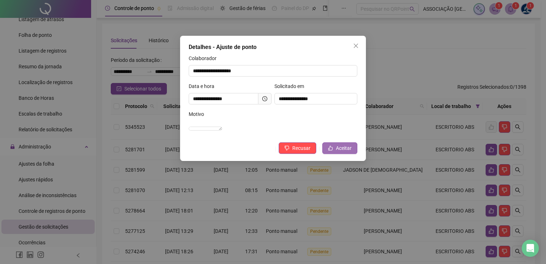
click at [351, 152] on span "Aceitar" at bounding box center [344, 148] width 16 height 8
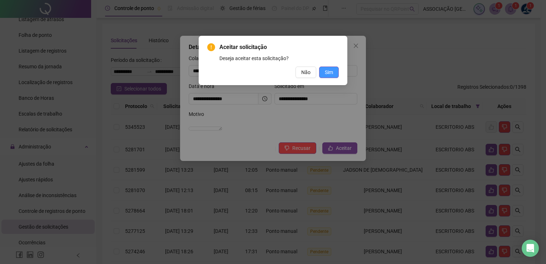
click at [332, 72] on span "Sim" at bounding box center [329, 72] width 8 height 8
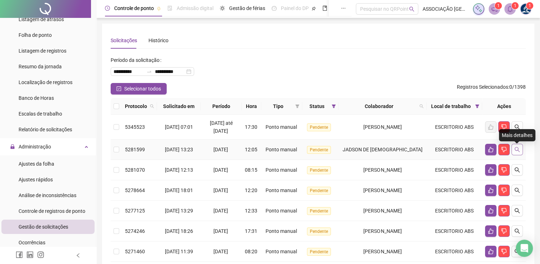
click at [516, 152] on icon "search" at bounding box center [518, 149] width 6 height 6
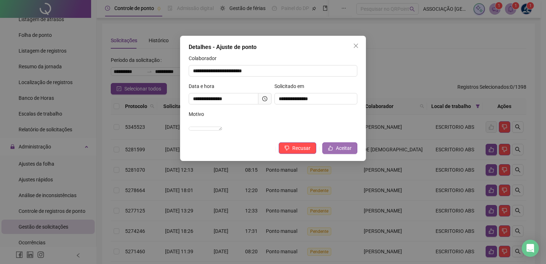
click at [336, 152] on span "Aceitar" at bounding box center [344, 148] width 16 height 8
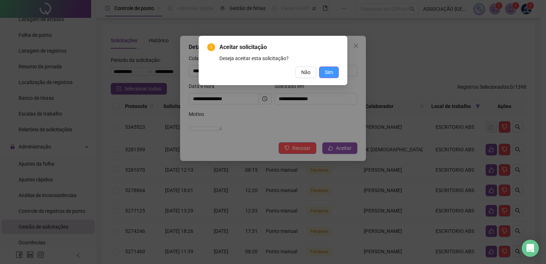
click at [332, 74] on span "Sim" at bounding box center [329, 72] width 8 height 8
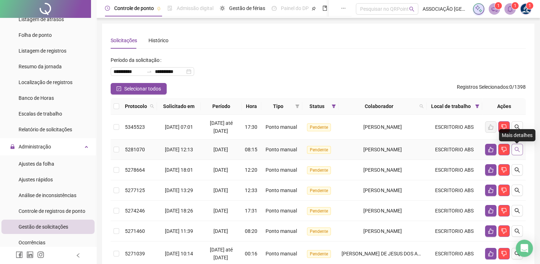
click at [515, 154] on button "button" at bounding box center [517, 149] width 11 height 11
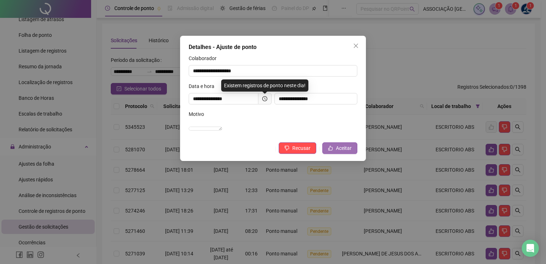
click at [347, 152] on span "Aceitar" at bounding box center [344, 148] width 16 height 8
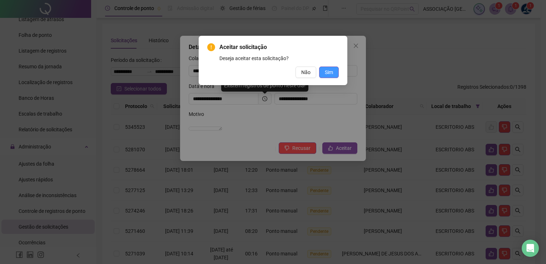
click at [329, 74] on span "Sim" at bounding box center [329, 72] width 8 height 8
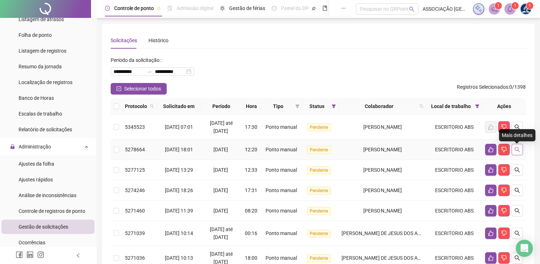
click at [520, 153] on button "button" at bounding box center [517, 149] width 11 height 11
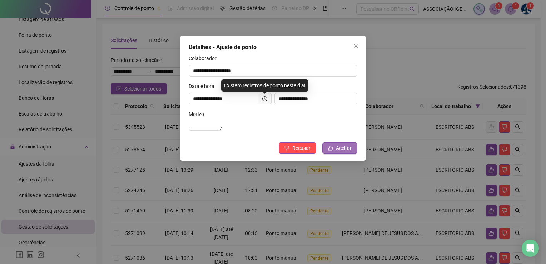
click at [349, 152] on span "Aceitar" at bounding box center [344, 148] width 16 height 8
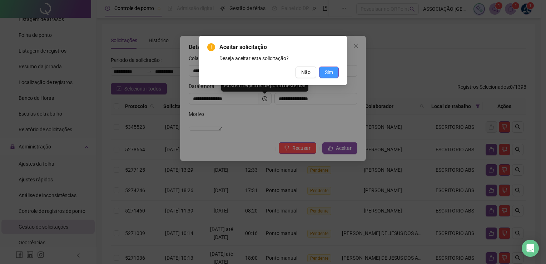
click at [326, 73] on span "Sim" at bounding box center [329, 72] width 8 height 8
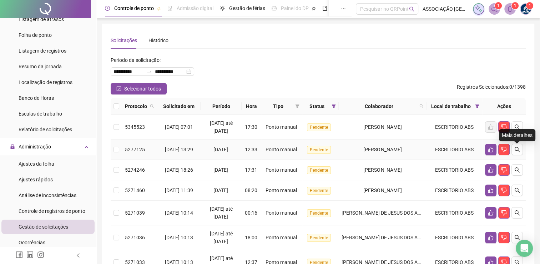
click at [517, 155] on button "button" at bounding box center [517, 149] width 11 height 11
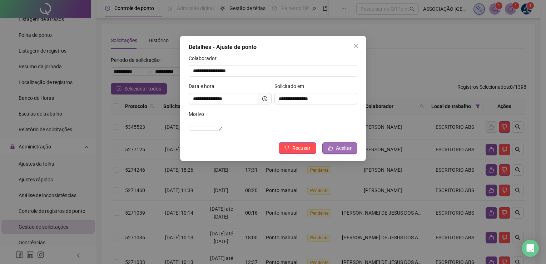
click at [342, 152] on span "Aceitar" at bounding box center [344, 148] width 16 height 8
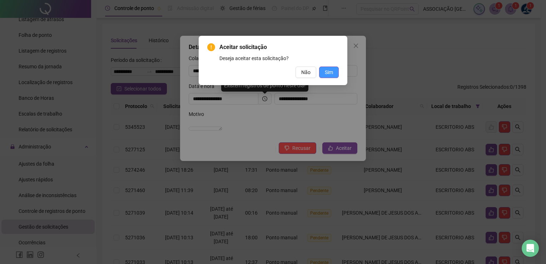
click at [323, 76] on button "Sim" at bounding box center [329, 71] width 20 height 11
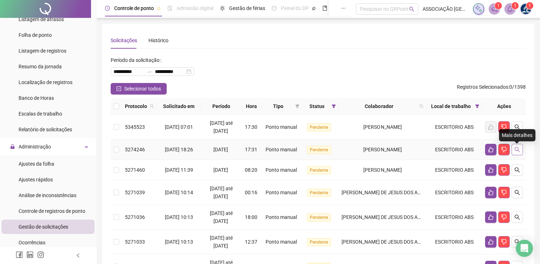
click at [520, 153] on button "button" at bounding box center [517, 149] width 11 height 11
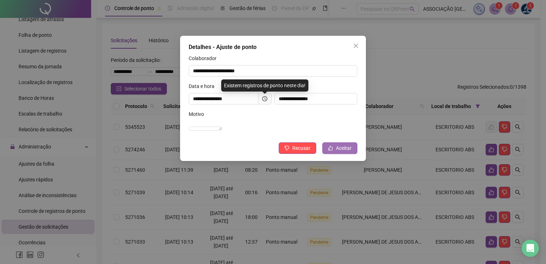
click at [343, 152] on span "Aceitar" at bounding box center [344, 148] width 16 height 8
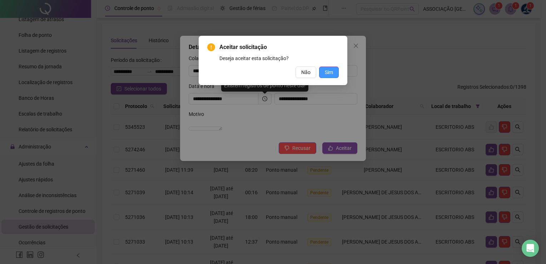
click at [322, 74] on button "Sim" at bounding box center [329, 71] width 20 height 11
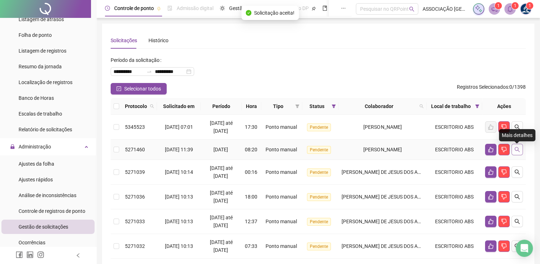
click at [519, 155] on button "button" at bounding box center [517, 149] width 11 height 11
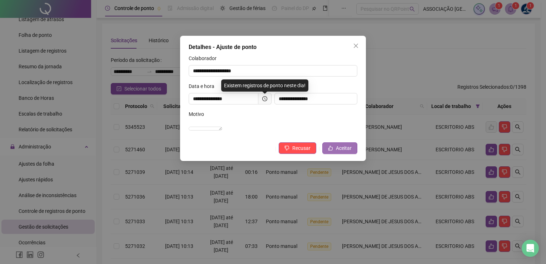
click at [351, 154] on button "Aceitar" at bounding box center [339, 147] width 35 height 11
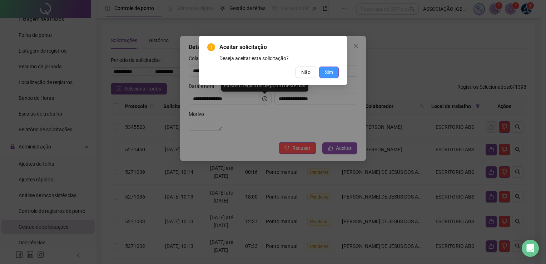
click at [331, 75] on span "Sim" at bounding box center [329, 72] width 8 height 8
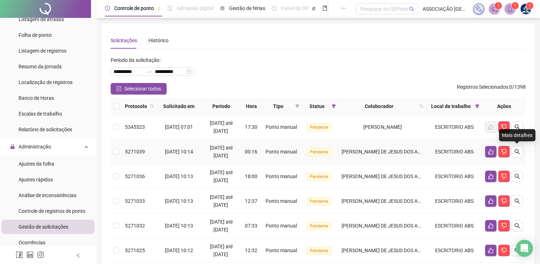
click at [519, 155] on button "button" at bounding box center [517, 151] width 11 height 11
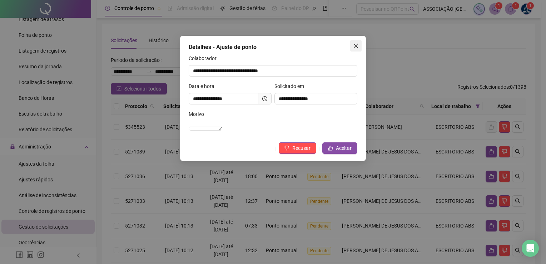
click at [354, 45] on icon "close" at bounding box center [356, 46] width 6 height 6
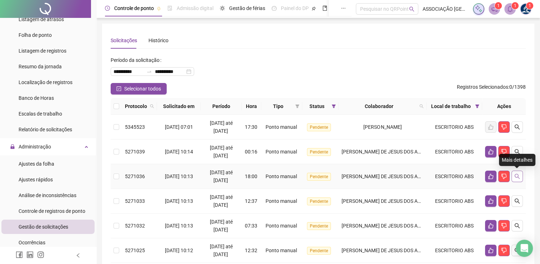
click at [521, 175] on button "button" at bounding box center [517, 175] width 11 height 11
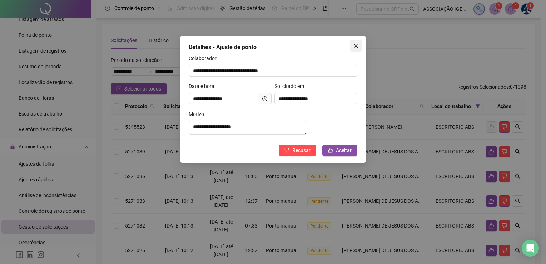
click at [353, 46] on icon "close" at bounding box center [356, 46] width 6 height 6
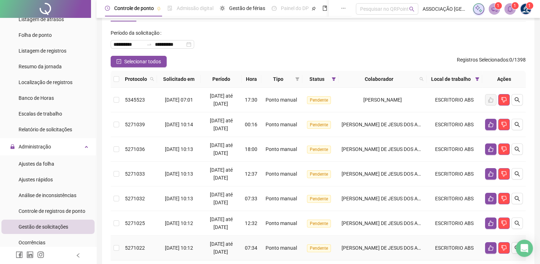
scroll to position [26, 0]
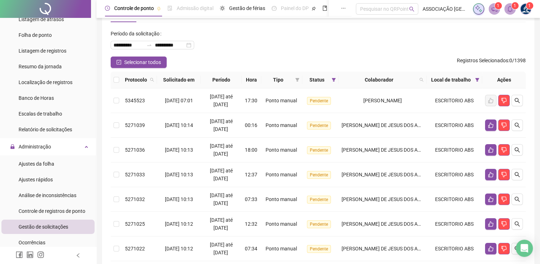
click at [364, 47] on div "**********" at bounding box center [318, 42] width 415 height 29
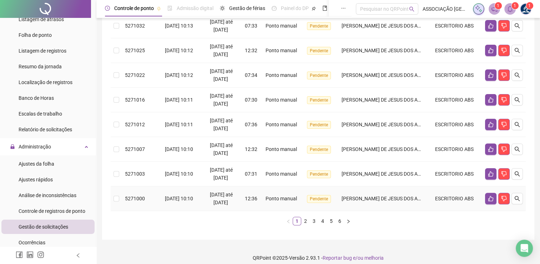
scroll to position [205, 0]
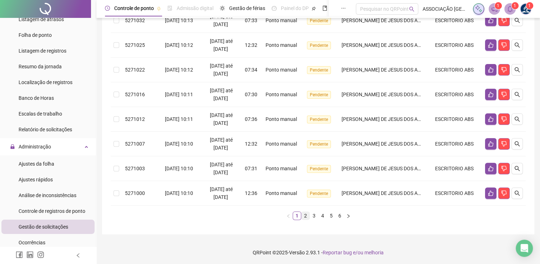
click at [305, 214] on link "2" at bounding box center [306, 215] width 8 height 8
click at [313, 215] on link "3" at bounding box center [314, 215] width 8 height 8
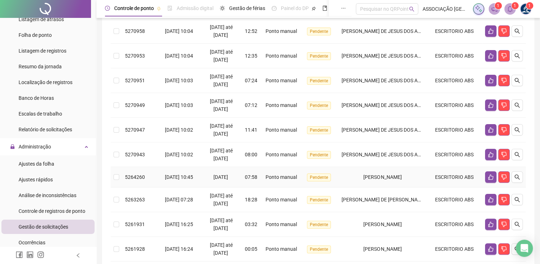
scroll to position [134, 0]
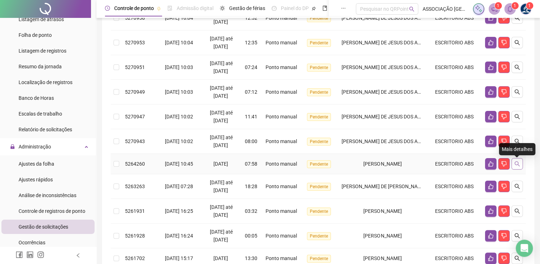
click at [517, 166] on icon "search" at bounding box center [518, 164] width 6 height 6
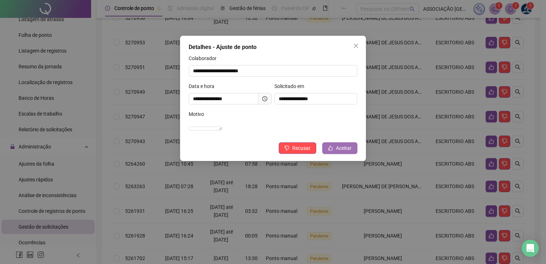
click at [351, 152] on span "Aceitar" at bounding box center [344, 148] width 16 height 8
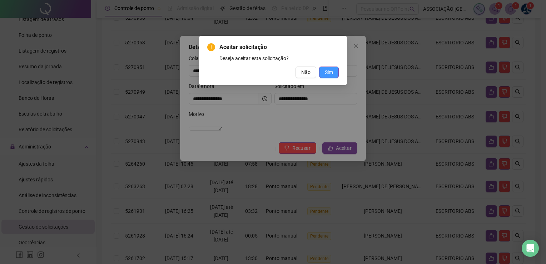
click at [327, 72] on span "Sim" at bounding box center [329, 72] width 8 height 8
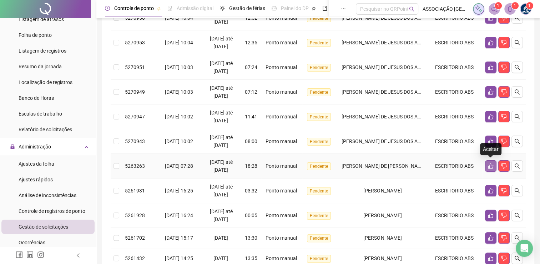
click at [490, 164] on icon "like" at bounding box center [491, 166] width 6 height 6
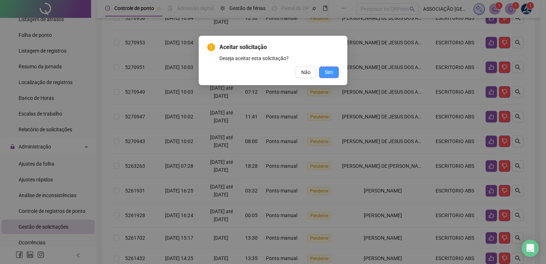
click at [326, 71] on span "Sim" at bounding box center [329, 72] width 8 height 8
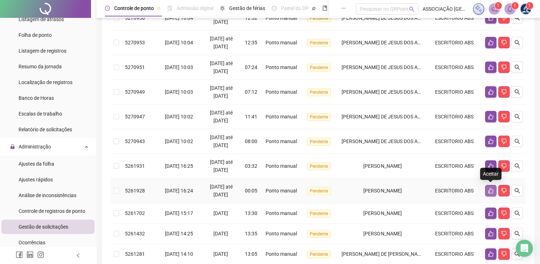
click at [489, 191] on icon "like" at bounding box center [491, 190] width 5 height 5
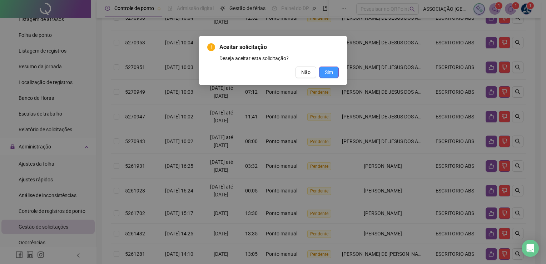
click at [331, 71] on span "Sim" at bounding box center [329, 72] width 8 height 8
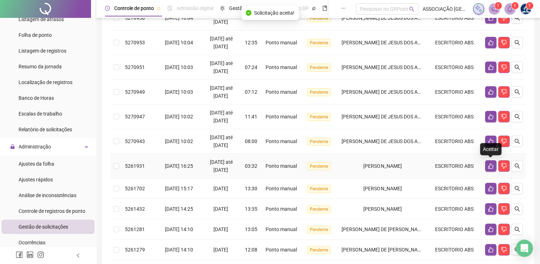
click at [490, 169] on button "button" at bounding box center [490, 165] width 11 height 11
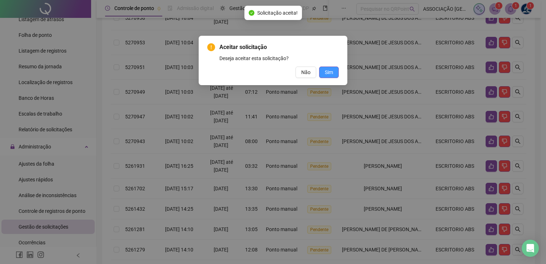
click at [332, 72] on span "Sim" at bounding box center [329, 72] width 8 height 8
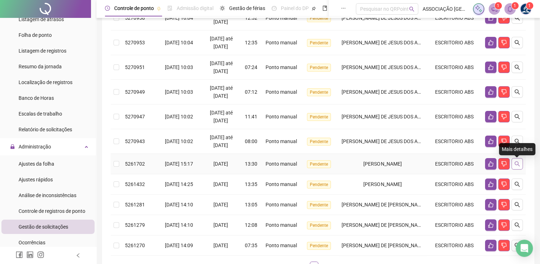
click at [517, 169] on button "button" at bounding box center [517, 163] width 11 height 11
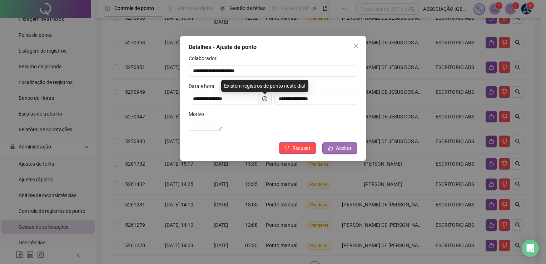
click at [349, 152] on span "Aceitar" at bounding box center [344, 148] width 16 height 8
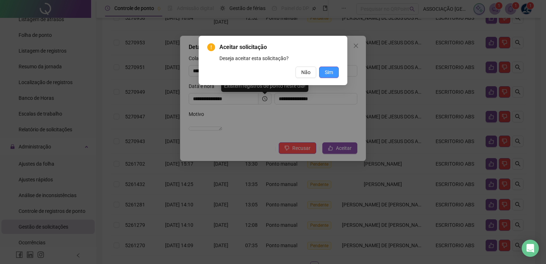
click at [330, 70] on span "Sim" at bounding box center [329, 72] width 8 height 8
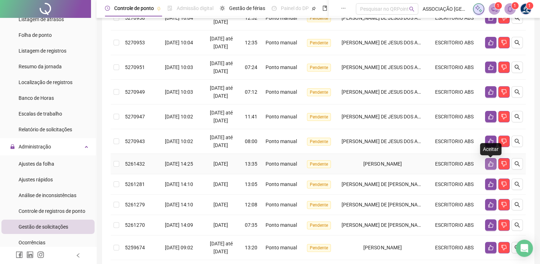
click at [490, 166] on icon "like" at bounding box center [491, 164] width 6 height 6
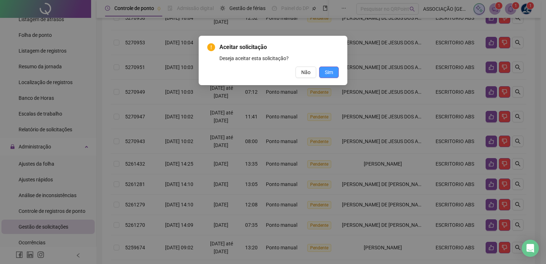
click at [328, 74] on span "Sim" at bounding box center [329, 72] width 8 height 8
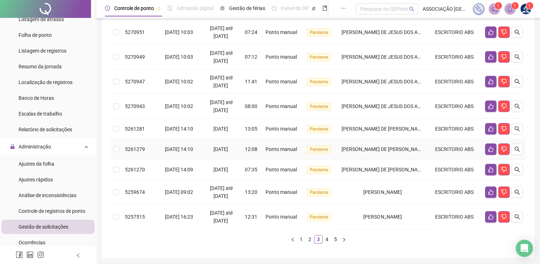
scroll to position [169, 0]
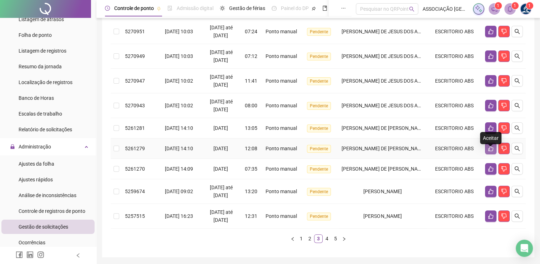
click at [486, 154] on button "button" at bounding box center [490, 147] width 11 height 11
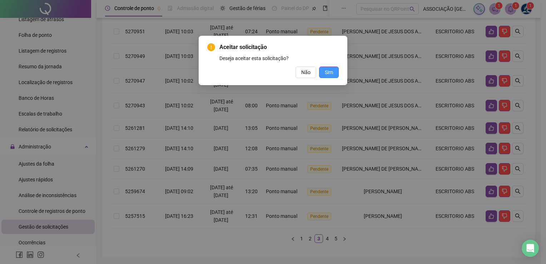
click at [326, 70] on span "Sim" at bounding box center [329, 72] width 8 height 8
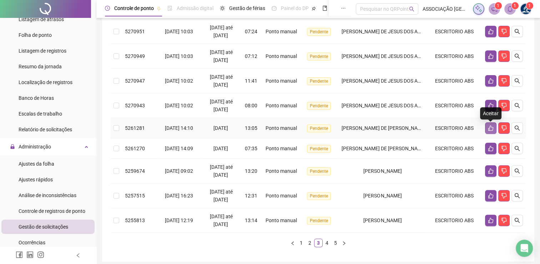
click at [487, 129] on button "button" at bounding box center [490, 127] width 11 height 11
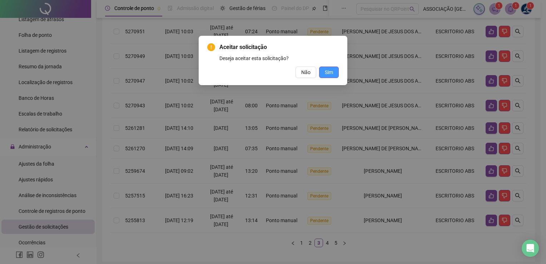
click at [330, 74] on span "Sim" at bounding box center [329, 72] width 8 height 8
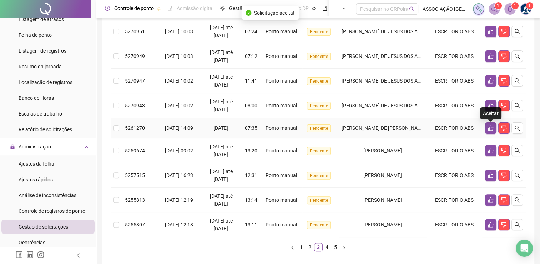
click at [490, 129] on icon "like" at bounding box center [491, 128] width 6 height 6
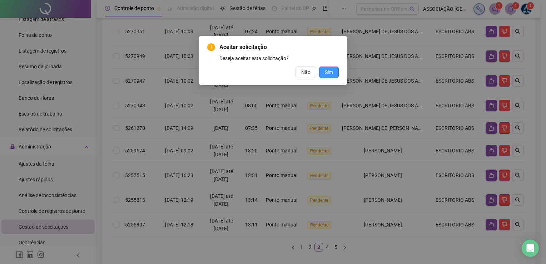
click at [332, 74] on span "Sim" at bounding box center [329, 72] width 8 height 8
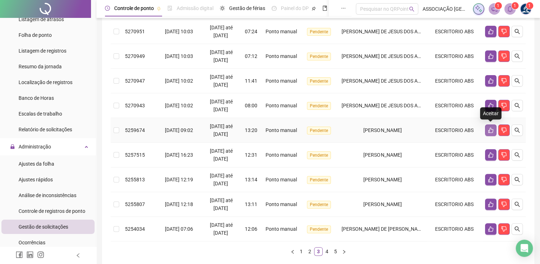
click at [489, 131] on icon "like" at bounding box center [491, 130] width 6 height 6
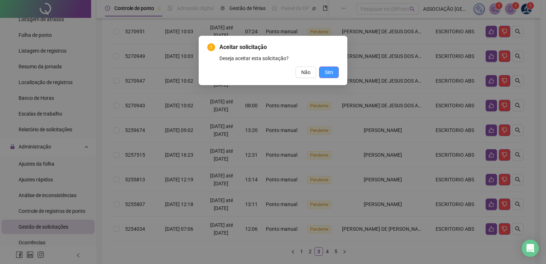
click at [326, 70] on span "Sim" at bounding box center [329, 72] width 8 height 8
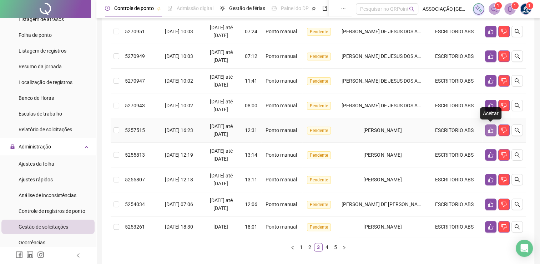
click at [486, 131] on button "button" at bounding box center [490, 129] width 11 height 11
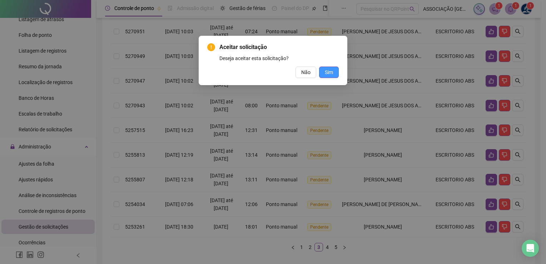
click at [332, 73] on span "Sim" at bounding box center [329, 72] width 8 height 8
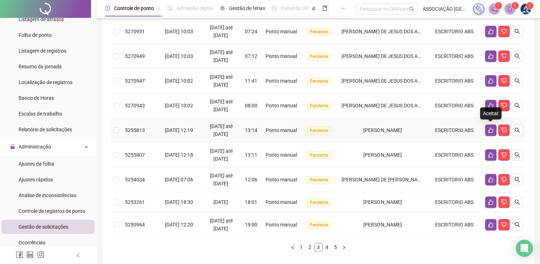
click at [488, 131] on icon "like" at bounding box center [491, 130] width 6 height 6
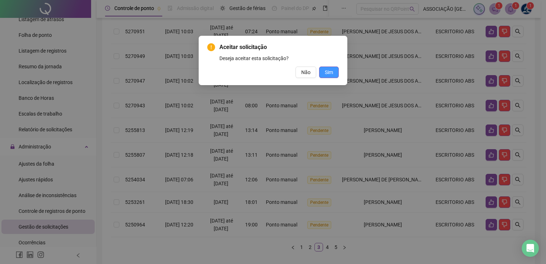
click at [329, 75] on span "Sim" at bounding box center [329, 72] width 8 height 8
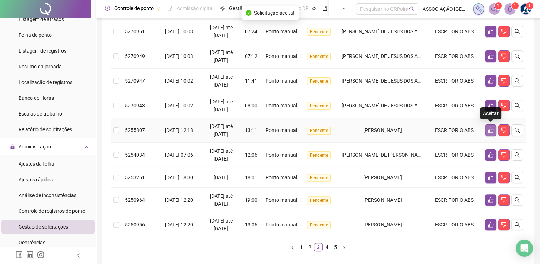
click at [491, 131] on icon "like" at bounding box center [491, 130] width 6 height 6
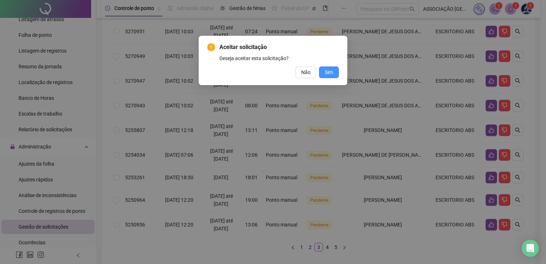
click at [329, 77] on button "Sim" at bounding box center [329, 71] width 20 height 11
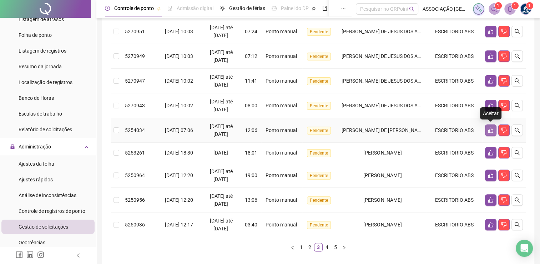
click at [490, 131] on icon "like" at bounding box center [491, 130] width 6 height 6
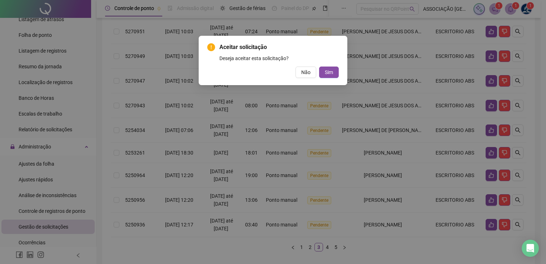
click at [339, 73] on div "Aceitar solicitação Deseja aceitar esta solicitação? Não Sim" at bounding box center [273, 60] width 149 height 49
click at [334, 72] on button "Sim" at bounding box center [329, 71] width 20 height 11
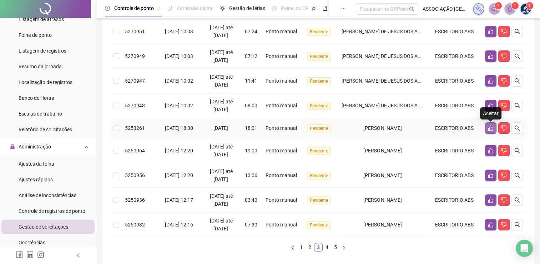
click at [489, 129] on icon "like" at bounding box center [491, 128] width 6 height 6
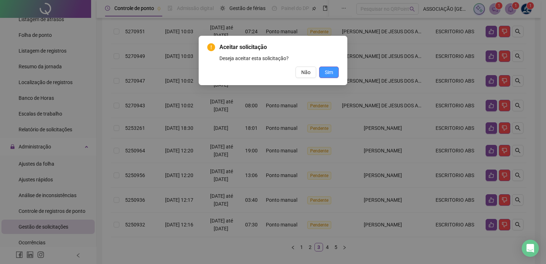
click at [333, 75] on span "Sim" at bounding box center [329, 72] width 8 height 8
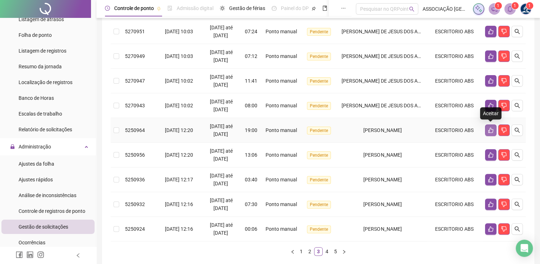
click at [491, 132] on icon "like" at bounding box center [491, 129] width 5 height 5
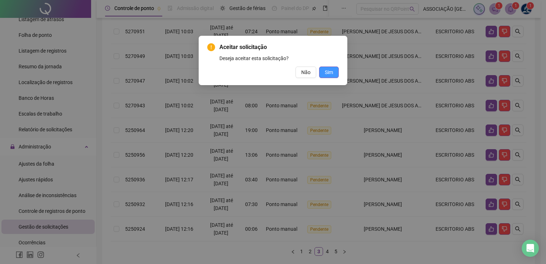
click at [330, 74] on span "Sim" at bounding box center [329, 72] width 8 height 8
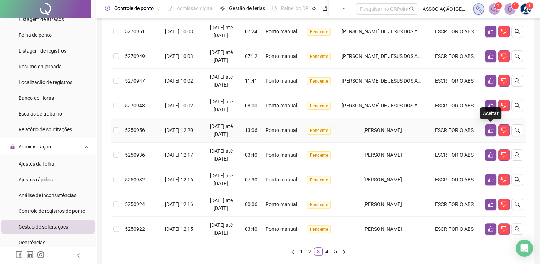
click at [490, 132] on button "button" at bounding box center [490, 129] width 11 height 11
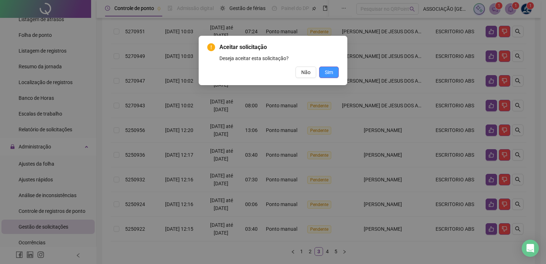
click at [330, 75] on span "Sim" at bounding box center [329, 72] width 8 height 8
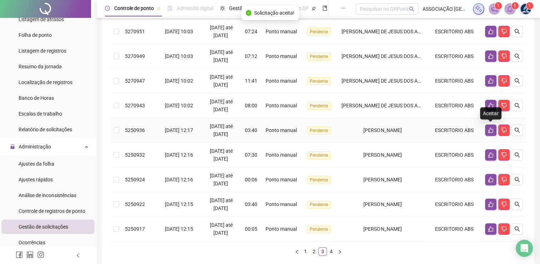
click at [490, 130] on icon "like" at bounding box center [491, 130] width 6 height 6
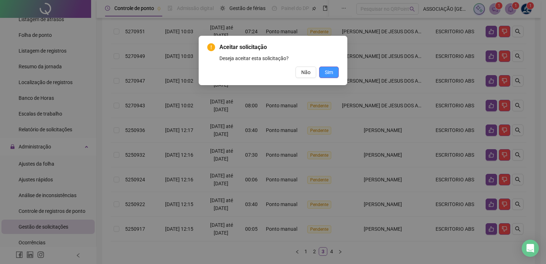
click at [334, 75] on button "Sim" at bounding box center [329, 71] width 20 height 11
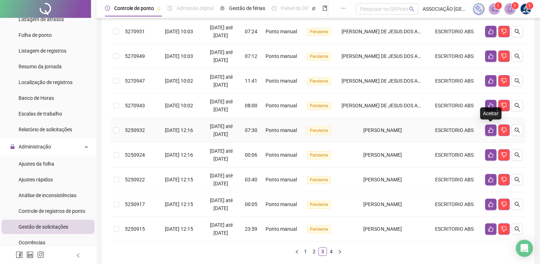
click at [491, 134] on button "button" at bounding box center [490, 129] width 11 height 11
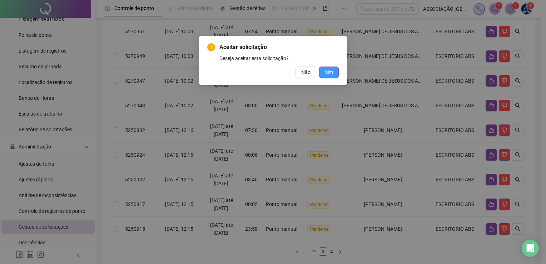
click at [332, 72] on span "Sim" at bounding box center [329, 72] width 8 height 8
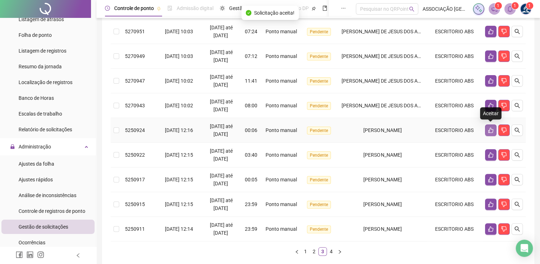
click at [487, 130] on button "button" at bounding box center [490, 129] width 11 height 11
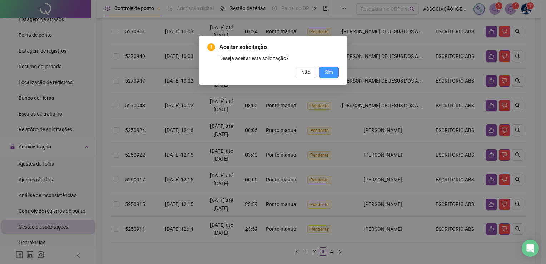
click at [325, 74] on span "Sim" at bounding box center [329, 72] width 8 height 8
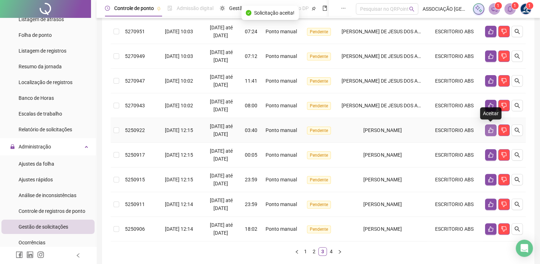
click at [489, 128] on icon "like" at bounding box center [491, 130] width 6 height 6
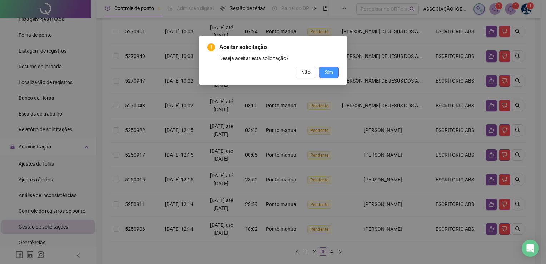
click at [332, 73] on span "Sim" at bounding box center [329, 72] width 8 height 8
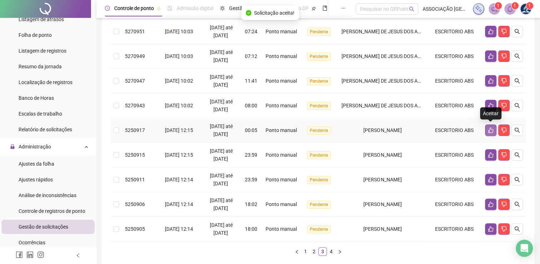
click at [490, 130] on icon "like" at bounding box center [491, 130] width 6 height 6
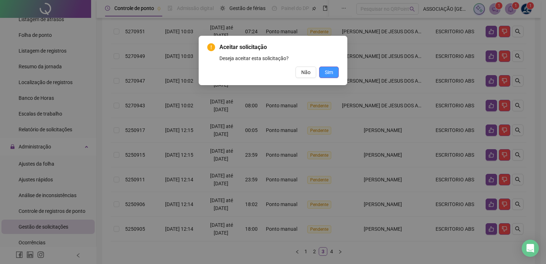
click at [329, 75] on span "Sim" at bounding box center [329, 72] width 8 height 8
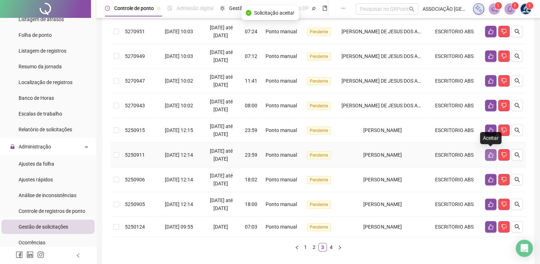
click at [490, 157] on button "button" at bounding box center [490, 154] width 11 height 11
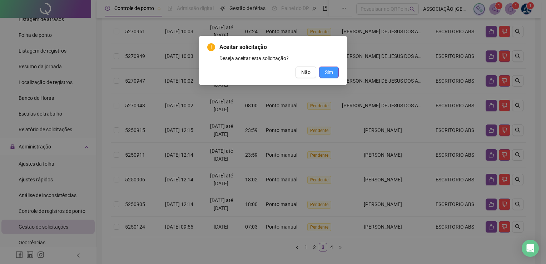
click at [330, 74] on span "Sim" at bounding box center [329, 72] width 8 height 8
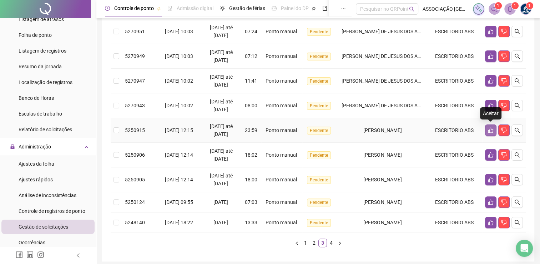
click at [491, 131] on icon "like" at bounding box center [491, 130] width 6 height 6
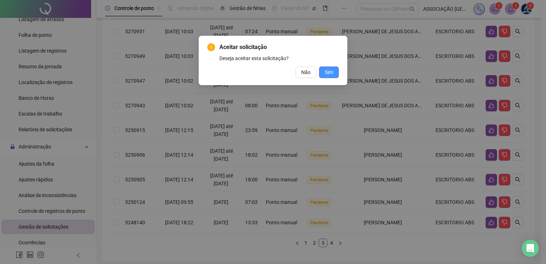
click at [334, 73] on button "Sim" at bounding box center [329, 71] width 20 height 11
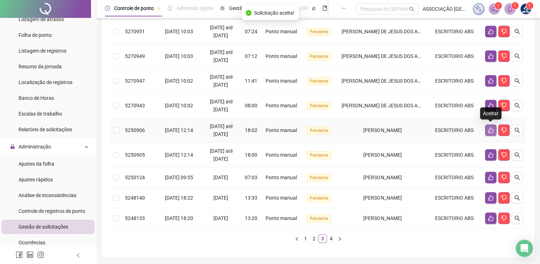
click at [487, 129] on button "button" at bounding box center [490, 129] width 11 height 11
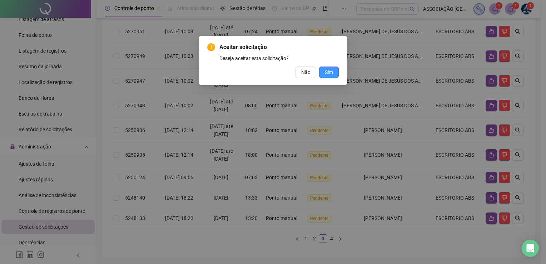
click at [332, 69] on span "Sim" at bounding box center [329, 72] width 8 height 8
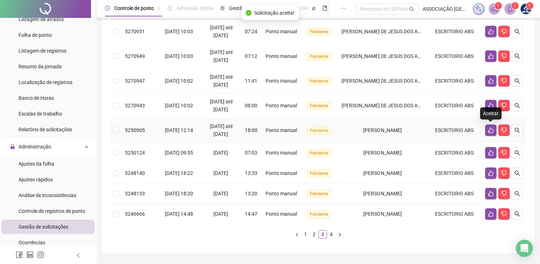
click at [490, 129] on icon "like" at bounding box center [491, 129] width 5 height 5
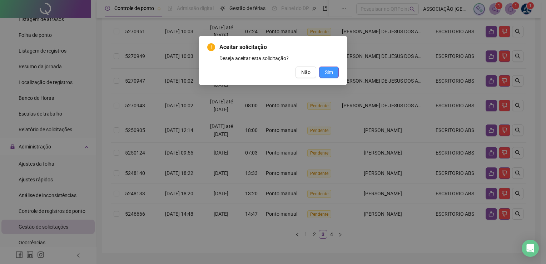
click at [329, 69] on span "Sim" at bounding box center [329, 72] width 8 height 8
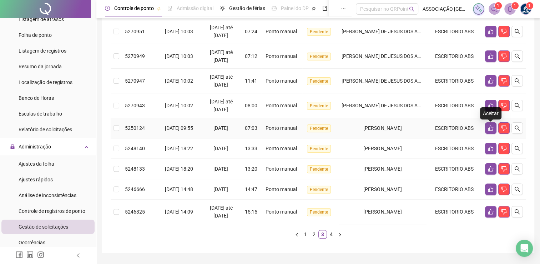
click at [490, 129] on icon "like" at bounding box center [491, 128] width 6 height 6
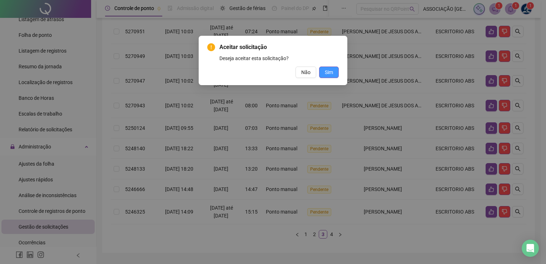
click at [331, 70] on span "Sim" at bounding box center [329, 72] width 8 height 8
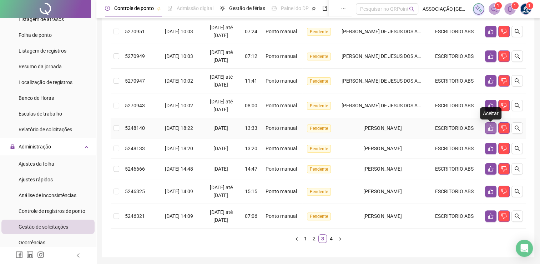
click at [491, 130] on icon "like" at bounding box center [491, 128] width 6 height 6
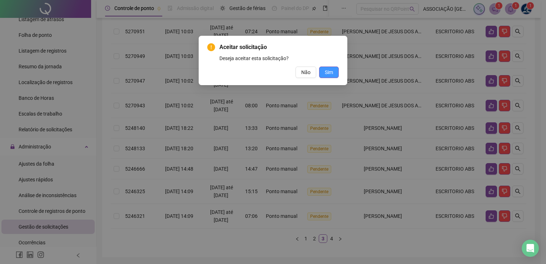
click at [337, 75] on button "Sim" at bounding box center [329, 71] width 20 height 11
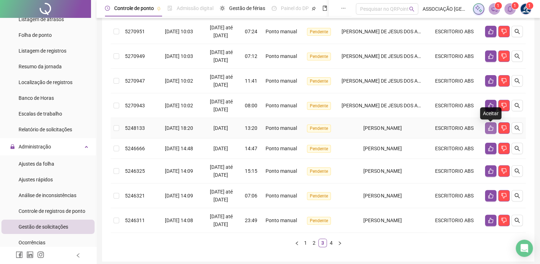
click at [489, 133] on button "button" at bounding box center [490, 127] width 11 height 11
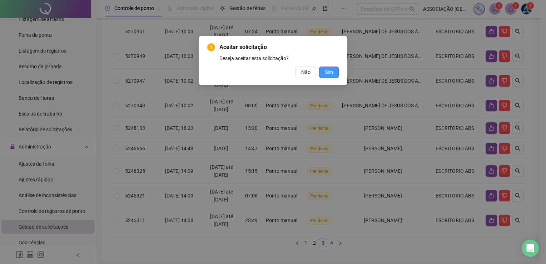
click at [326, 74] on span "Sim" at bounding box center [329, 72] width 8 height 8
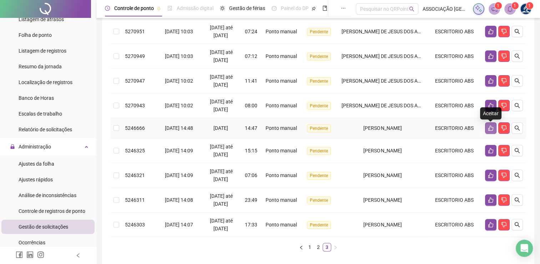
click at [489, 132] on button "button" at bounding box center [490, 127] width 11 height 11
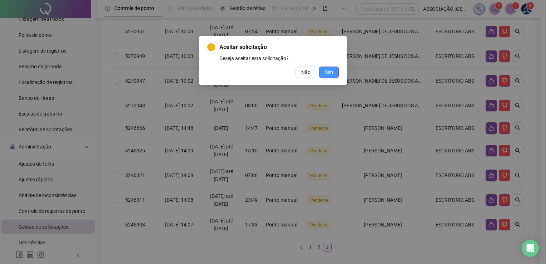
click at [326, 70] on span "Sim" at bounding box center [329, 72] width 8 height 8
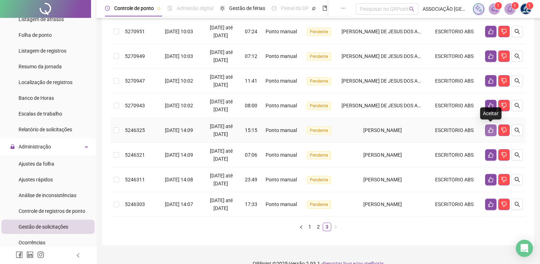
click at [487, 132] on button "button" at bounding box center [490, 129] width 11 height 11
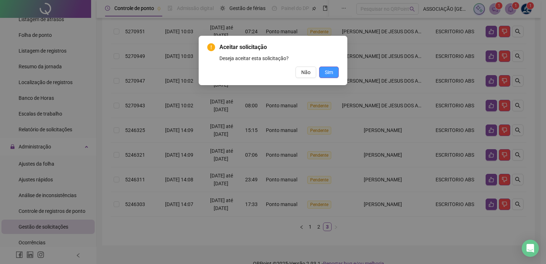
click at [326, 75] on span "Sim" at bounding box center [329, 72] width 8 height 8
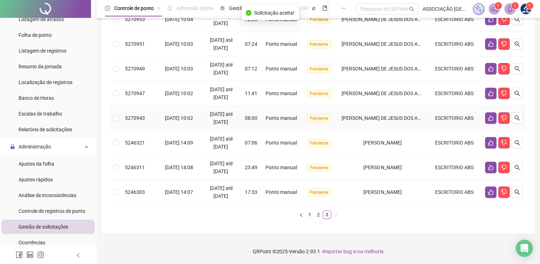
scroll to position [156, 0]
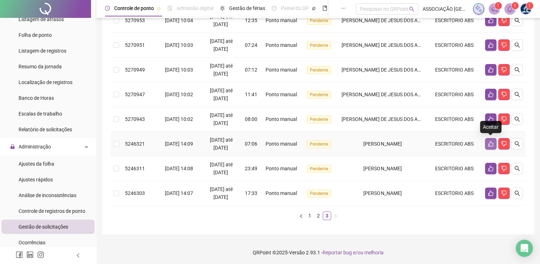
click at [492, 146] on button "button" at bounding box center [490, 143] width 11 height 11
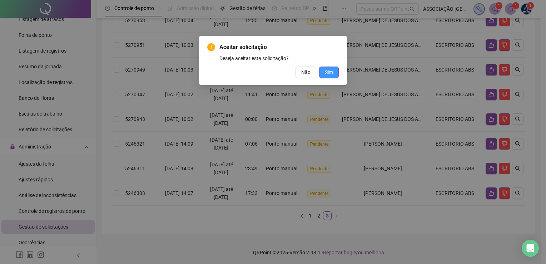
click at [329, 74] on span "Sim" at bounding box center [329, 72] width 8 height 8
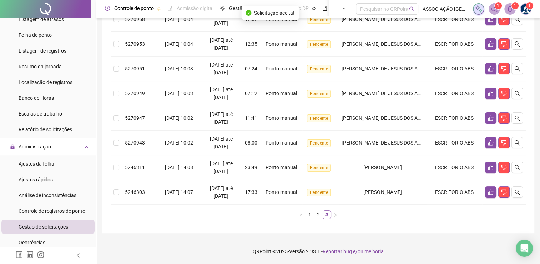
scroll to position [131, 0]
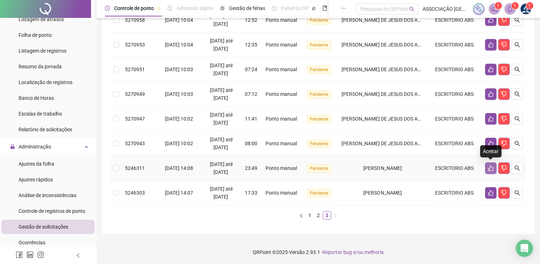
click at [495, 168] on button "button" at bounding box center [490, 167] width 11 height 11
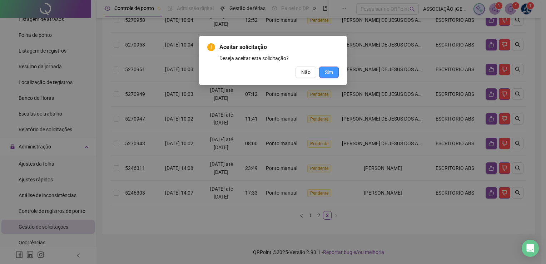
click at [333, 74] on span "Sim" at bounding box center [329, 72] width 8 height 8
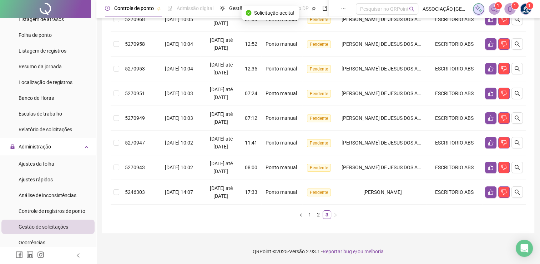
scroll to position [107, 0]
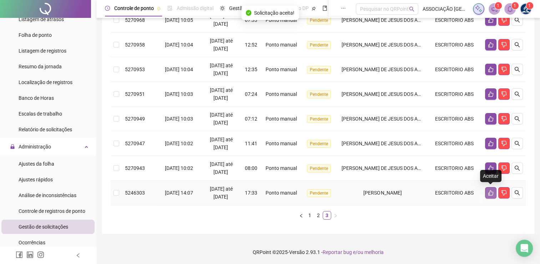
click at [490, 192] on icon "like" at bounding box center [491, 193] width 6 height 6
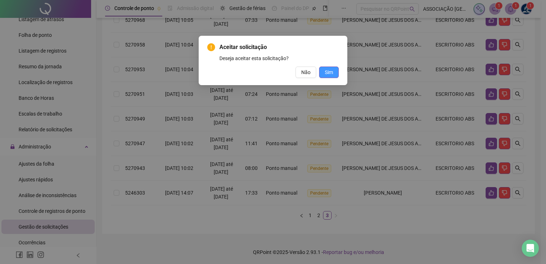
click at [335, 74] on button "Sim" at bounding box center [329, 71] width 20 height 11
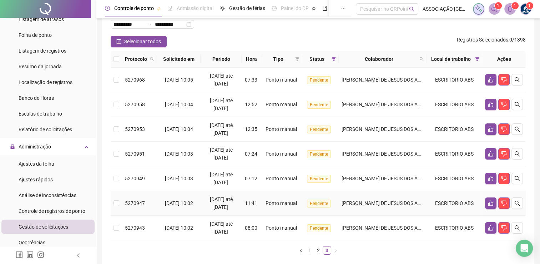
scroll to position [46, 0]
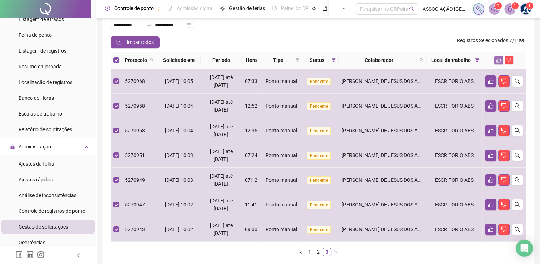
click at [500, 58] on icon "like" at bounding box center [498, 59] width 5 height 5
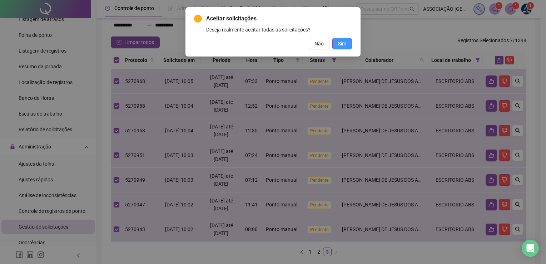
click at [344, 45] on span "Sim" at bounding box center [342, 44] width 8 height 8
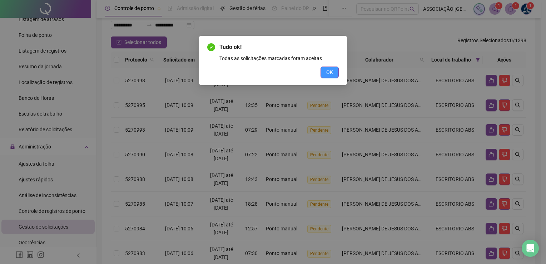
click at [331, 74] on span "OK" at bounding box center [329, 72] width 7 height 8
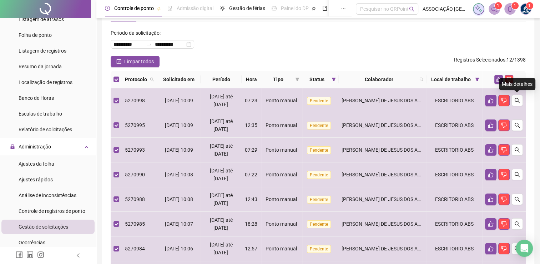
scroll to position [26, 0]
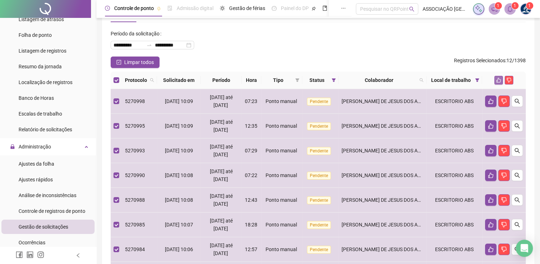
click at [498, 79] on icon "like" at bounding box center [499, 80] width 5 height 5
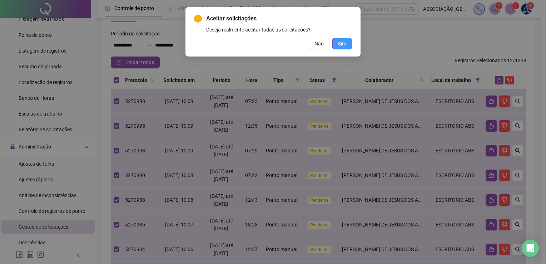
click at [341, 45] on span "Sim" at bounding box center [342, 44] width 8 height 8
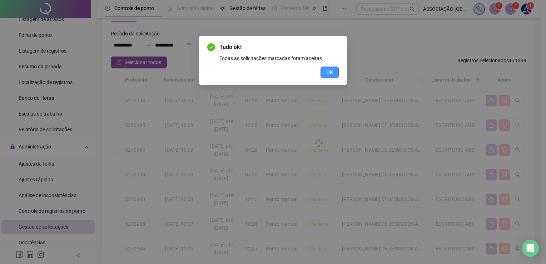
click at [327, 71] on span "OK" at bounding box center [329, 72] width 7 height 8
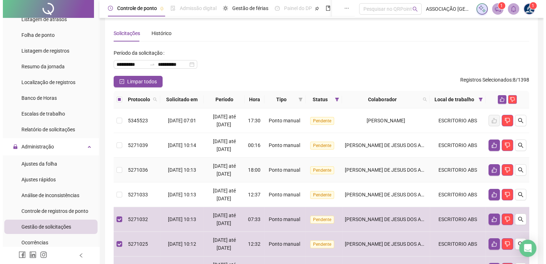
scroll to position [0, 0]
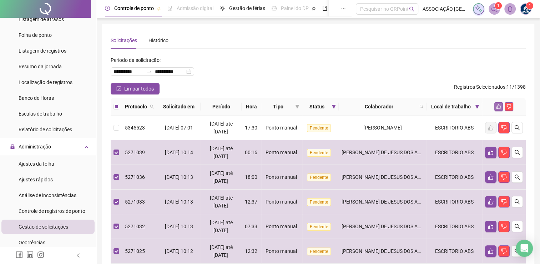
click at [499, 108] on icon "like" at bounding box center [498, 106] width 5 height 5
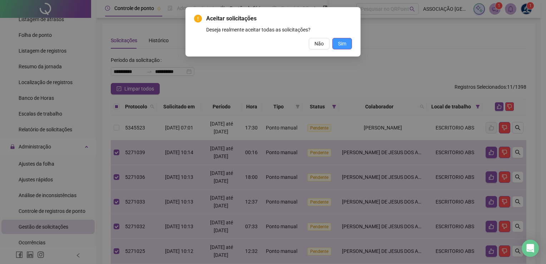
click at [343, 42] on span "Sim" at bounding box center [342, 44] width 8 height 8
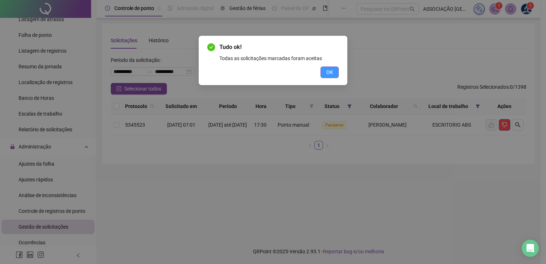
click at [333, 71] on button "OK" at bounding box center [329, 71] width 18 height 11
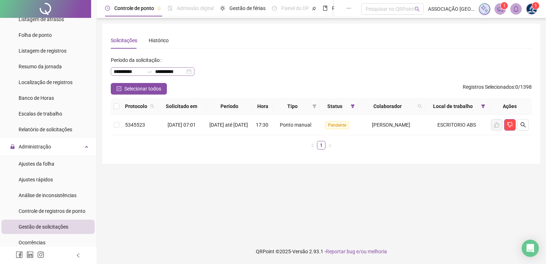
click at [194, 71] on div "**********" at bounding box center [153, 71] width 84 height 9
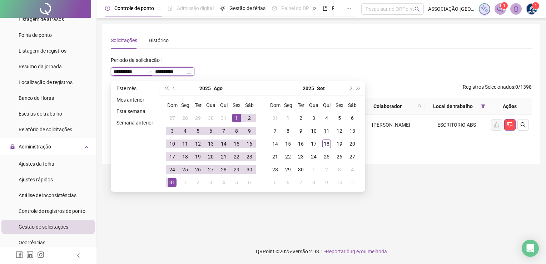
click at [194, 71] on div "**********" at bounding box center [153, 71] width 84 height 9
click at [266, 62] on div "**********" at bounding box center [321, 68] width 421 height 29
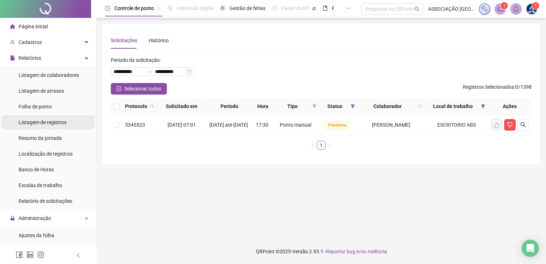
click at [49, 125] on div "Listagem de registros" at bounding box center [43, 122] width 48 height 14
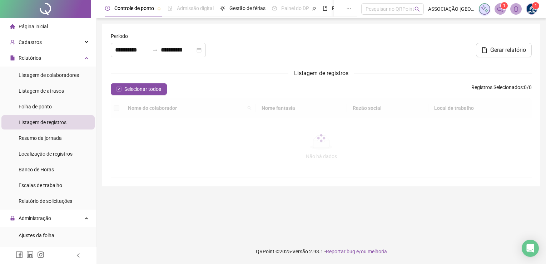
type input "**********"
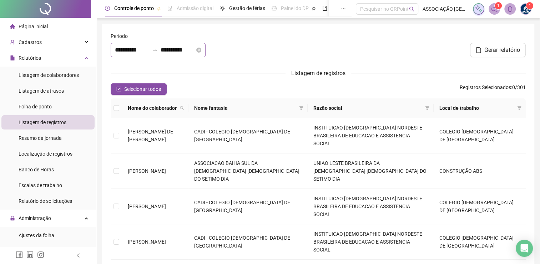
click at [206, 50] on div "**********" at bounding box center [158, 50] width 95 height 14
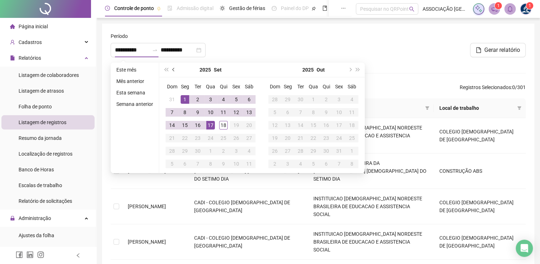
click at [174, 68] on span "prev-year" at bounding box center [174, 70] width 4 height 4
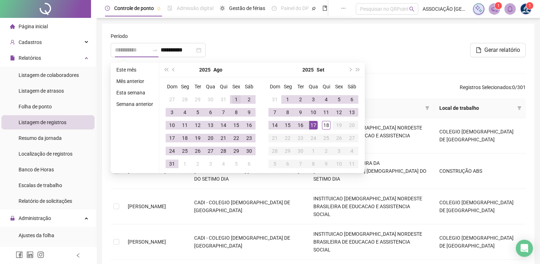
type input "**********"
click at [232, 100] on div "1" at bounding box center [236, 99] width 9 height 9
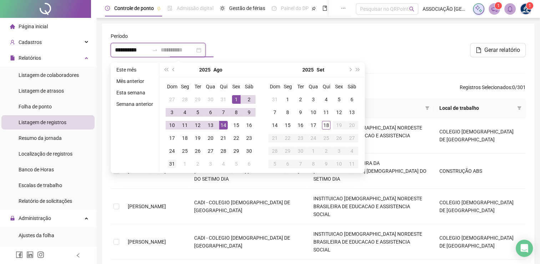
type input "**********"
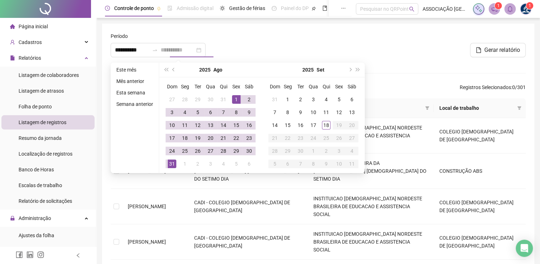
click at [171, 166] on div "31" at bounding box center [172, 163] width 9 height 9
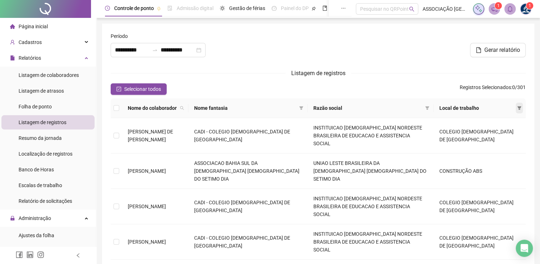
click at [520, 108] on icon "filter" at bounding box center [519, 108] width 4 height 4
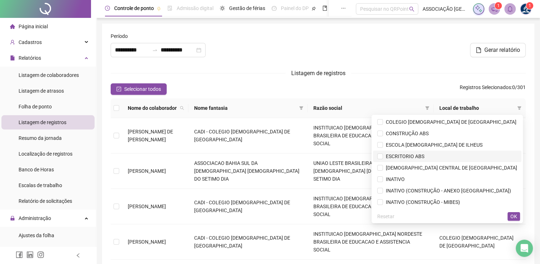
click at [407, 154] on span "ESCRITORIO ABS" at bounding box center [403, 156] width 41 height 6
click at [509, 214] on button "OK" at bounding box center [514, 216] width 12 height 9
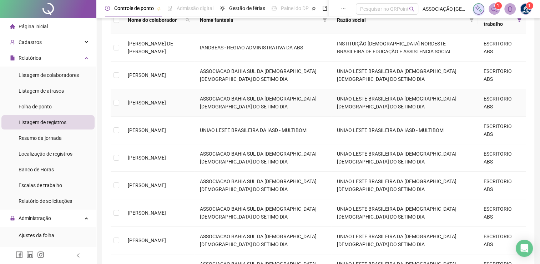
scroll to position [91, 0]
click at [140, 106] on td "[PERSON_NAME]" at bounding box center [158, 103] width 72 height 27
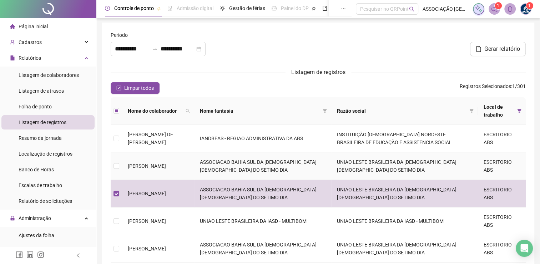
scroll to position [0, 0]
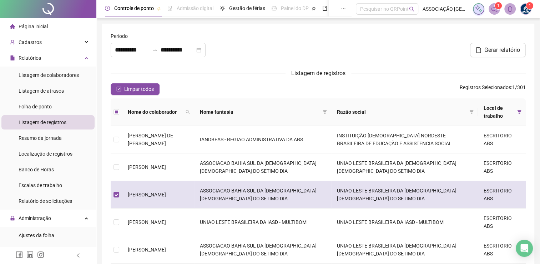
click at [159, 196] on span "[PERSON_NAME]" at bounding box center [147, 194] width 38 height 6
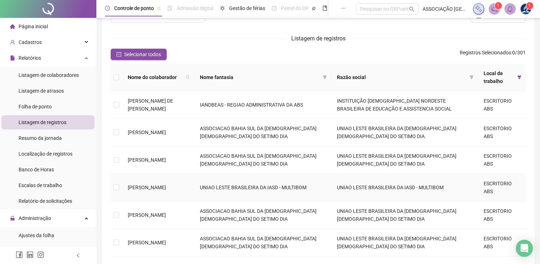
scroll to position [36, 0]
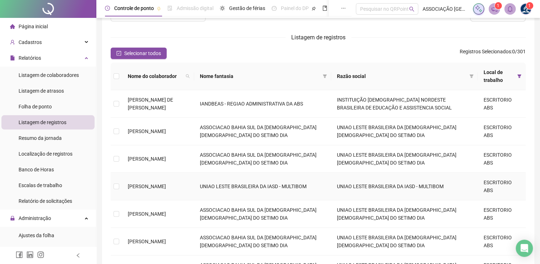
click at [147, 185] on td "[PERSON_NAME]" at bounding box center [158, 185] width 72 height 27
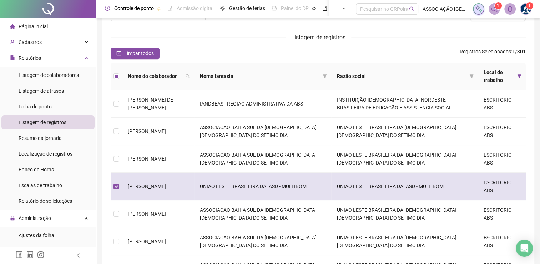
click at [144, 178] on td "[PERSON_NAME]" at bounding box center [158, 185] width 72 height 27
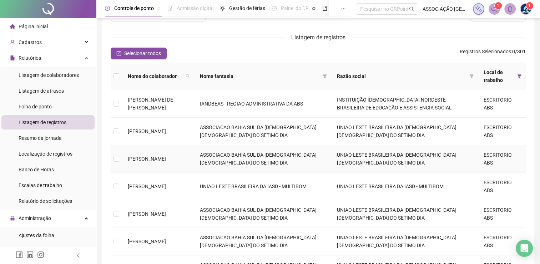
click at [144, 156] on span "[PERSON_NAME]" at bounding box center [147, 159] width 38 height 6
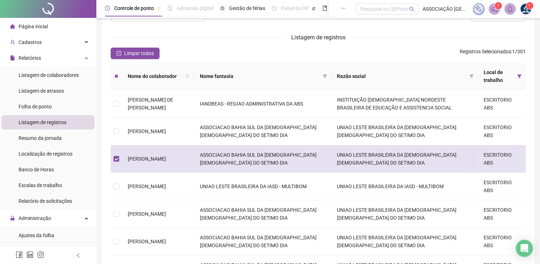
click at [160, 165] on td "[PERSON_NAME]" at bounding box center [158, 158] width 72 height 27
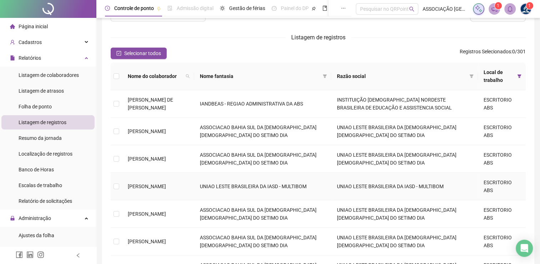
click at [156, 191] on td "[PERSON_NAME]" at bounding box center [158, 185] width 72 height 27
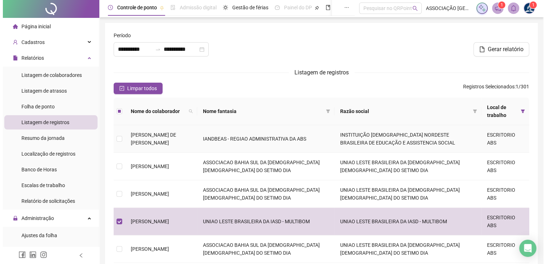
scroll to position [0, 0]
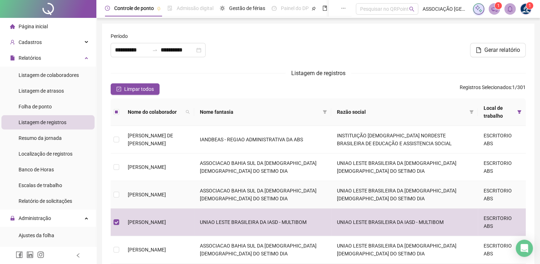
click at [160, 194] on span "[PERSON_NAME]" at bounding box center [147, 194] width 38 height 6
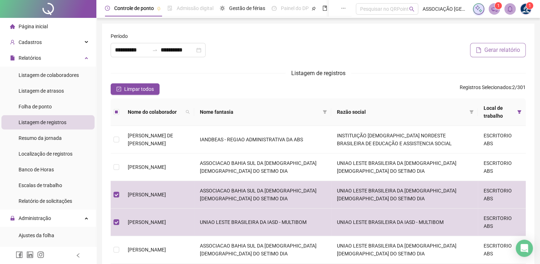
click at [481, 45] on button "Gerar relatório" at bounding box center [498, 50] width 56 height 14
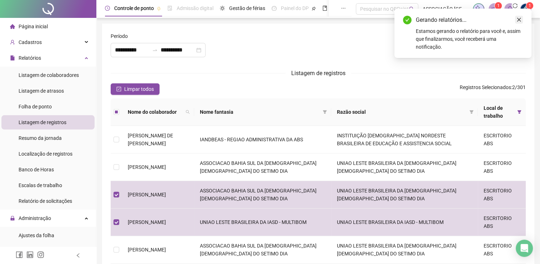
click at [520, 18] on icon "close" at bounding box center [519, 19] width 5 height 5
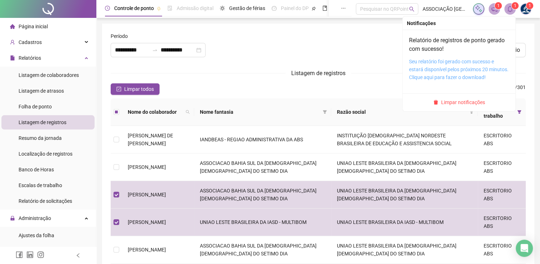
click at [441, 60] on link "Seu relatório foi gerado com sucesso e estará disponível pelos próximos 20 minu…" at bounding box center [459, 69] width 100 height 21
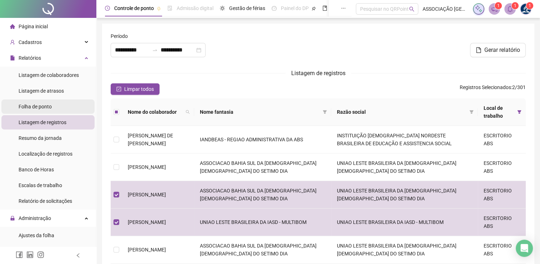
click at [34, 108] on span "Folha de ponto" at bounding box center [35, 107] width 33 height 6
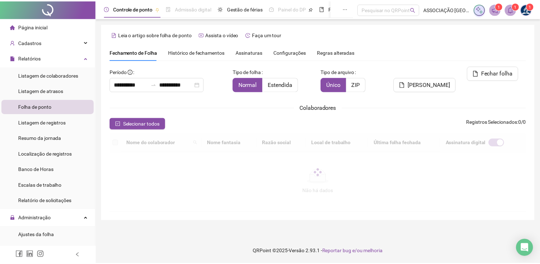
scroll to position [14, 0]
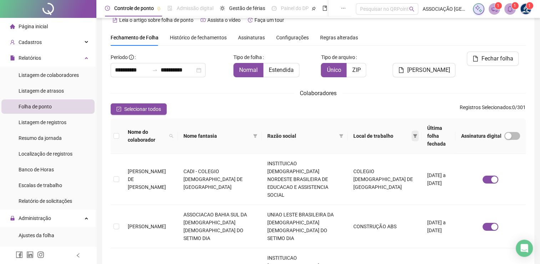
click at [412, 130] on span at bounding box center [415, 135] width 7 height 11
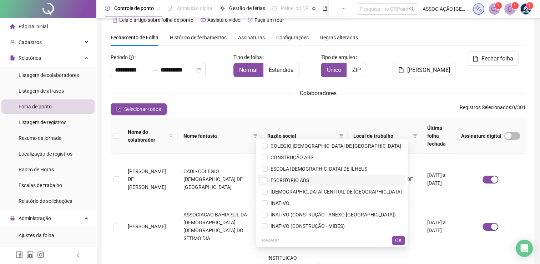
click at [297, 180] on span "ESCRITORIO ABS" at bounding box center [288, 180] width 41 height 6
click at [401, 238] on span "OK" at bounding box center [398, 240] width 7 height 8
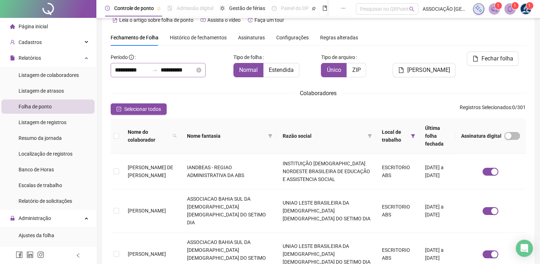
click at [161, 70] on div at bounding box center [154, 70] width 11 height 6
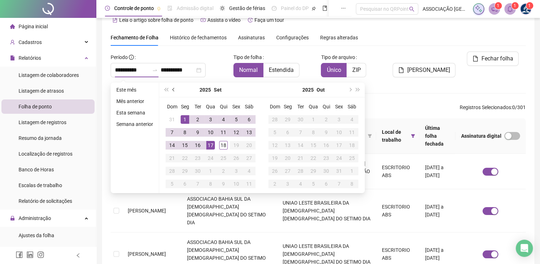
click at [175, 89] on button "prev-year" at bounding box center [174, 89] width 8 height 14
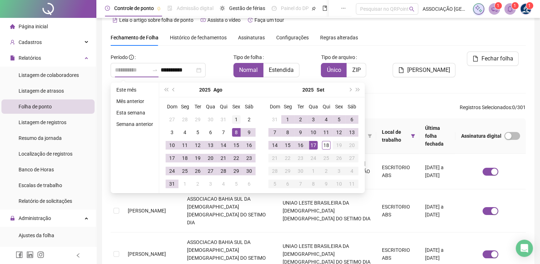
type input "**********"
click at [235, 120] on div "1" at bounding box center [236, 119] width 9 height 9
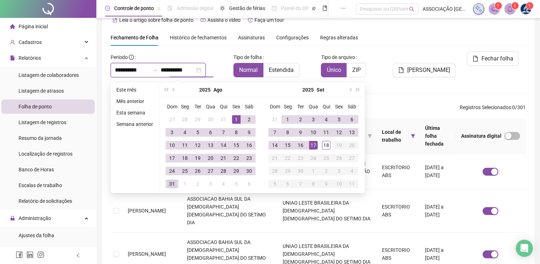
type input "**********"
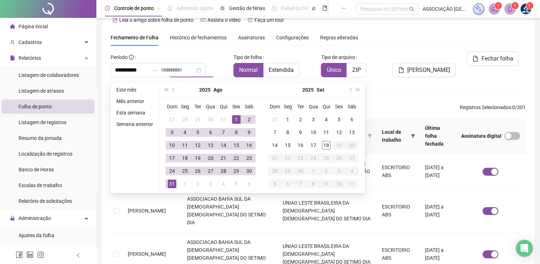
click at [171, 183] on div "31" at bounding box center [172, 183] width 9 height 9
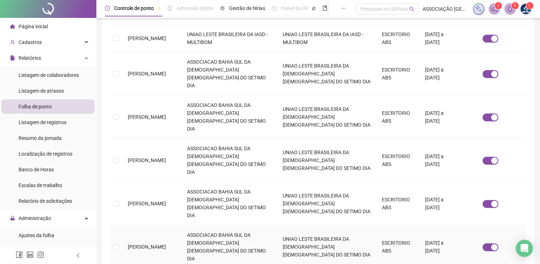
scroll to position [300, 0]
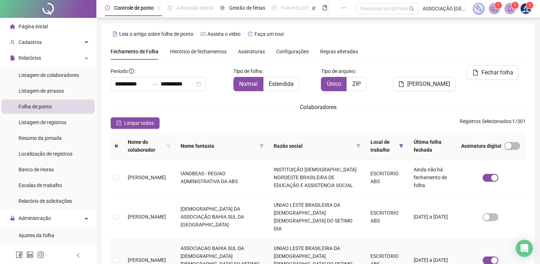
scroll to position [0, 0]
click at [254, 56] on div "Assinaturas" at bounding box center [251, 52] width 27 height 16
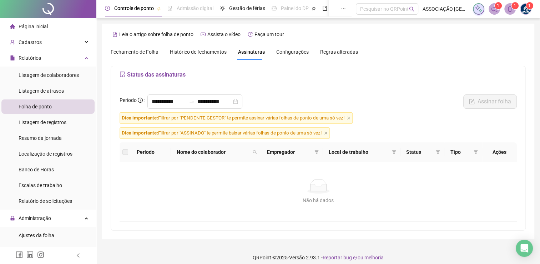
scroll to position [5, 0]
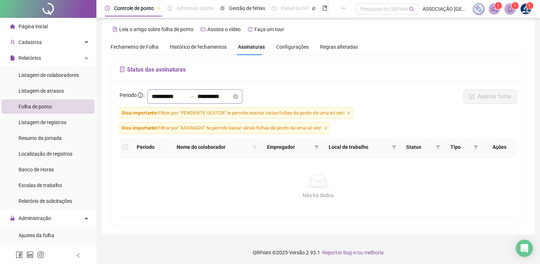
click at [173, 101] on div "**********" at bounding box center [194, 96] width 95 height 14
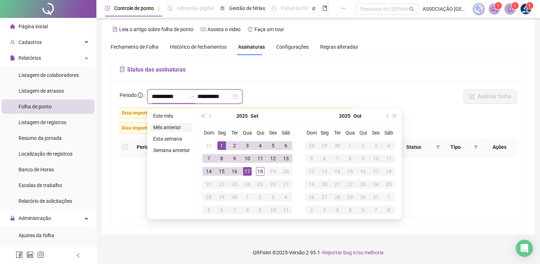
type input "**********"
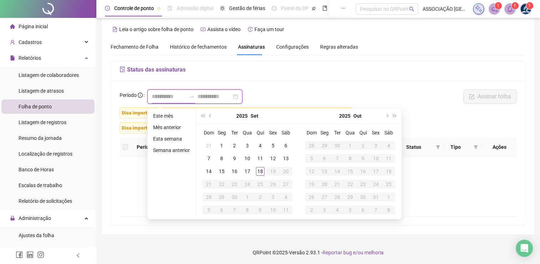
type input "**********"
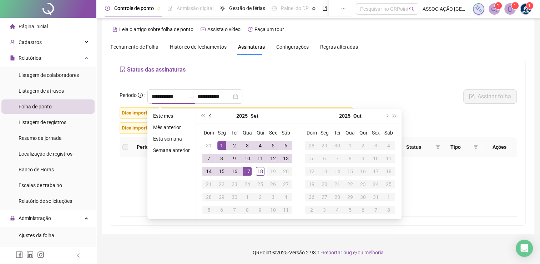
click at [209, 119] on button "prev-year" at bounding box center [211, 116] width 8 height 14
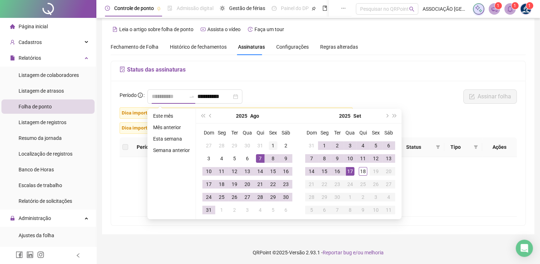
type input "**********"
click at [272, 145] on div "1" at bounding box center [273, 145] width 9 height 9
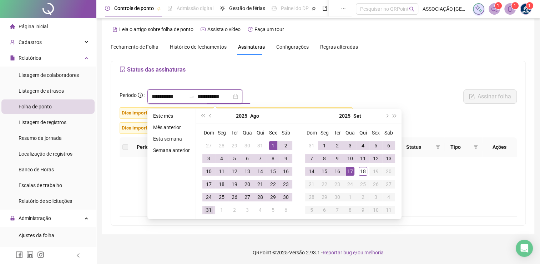
type input "**********"
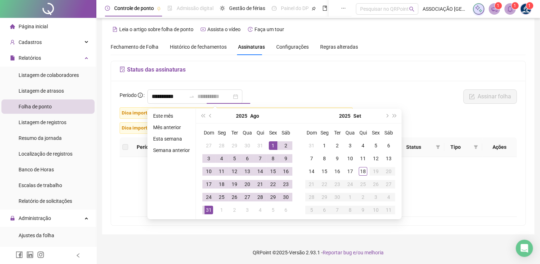
click at [211, 212] on div "31" at bounding box center [209, 209] width 9 height 9
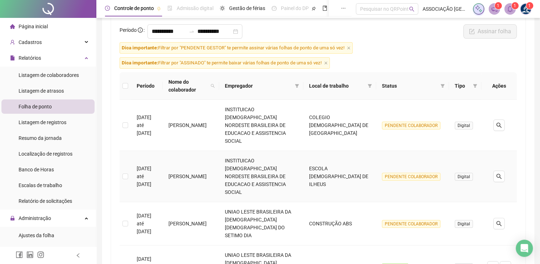
scroll to position [76, 0]
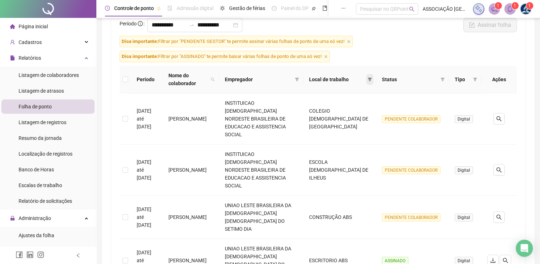
click at [370, 81] on span at bounding box center [369, 79] width 7 height 11
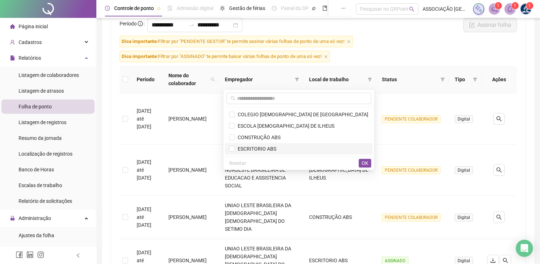
click at [276, 146] on span "ESCRITORIO ABS" at bounding box center [255, 149] width 41 height 6
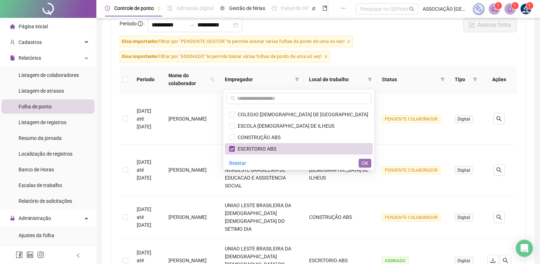
click at [365, 164] on span "OK" at bounding box center [365, 163] width 7 height 8
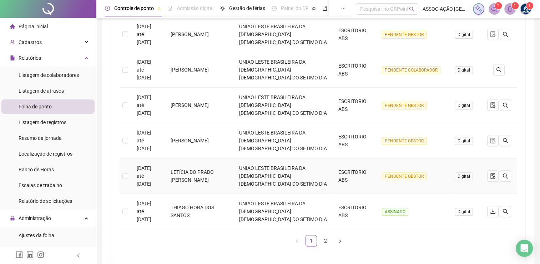
scroll to position [293, 0]
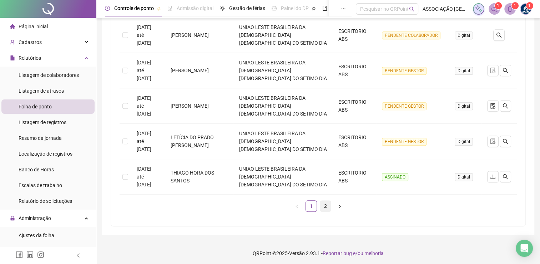
click at [325, 200] on link "2" at bounding box center [325, 205] width 11 height 11
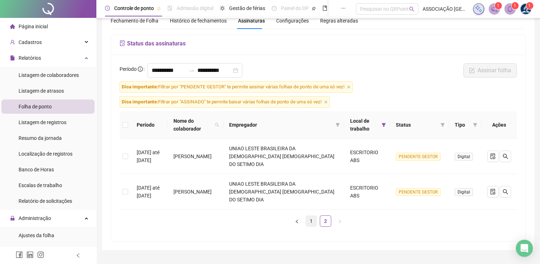
click at [311, 215] on link "1" at bounding box center [311, 220] width 11 height 11
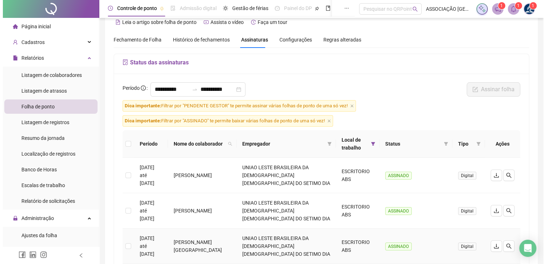
scroll to position [0, 0]
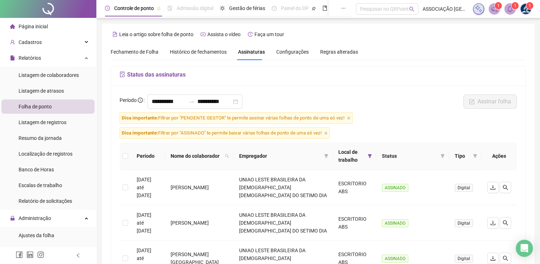
click at [216, 55] on div "Histórico de fechamentos" at bounding box center [198, 52] width 57 height 8
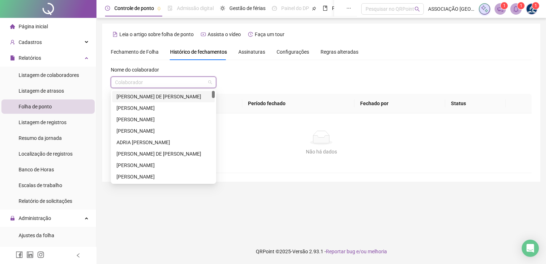
click at [185, 85] on input "search" at bounding box center [160, 82] width 90 height 11
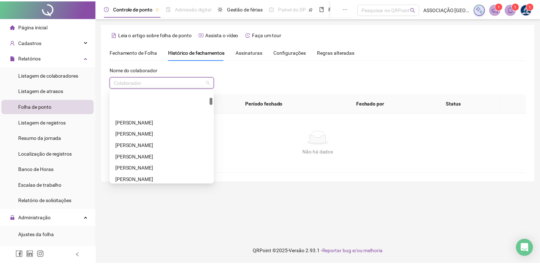
scroll to position [250, 0]
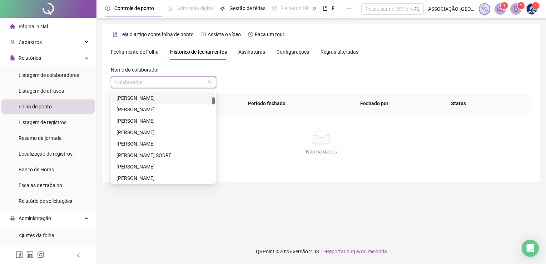
click at [150, 51] on span "Fechamento de Folha" at bounding box center [135, 52] width 48 height 6
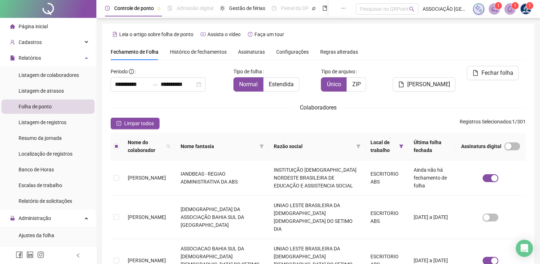
type input "**********"
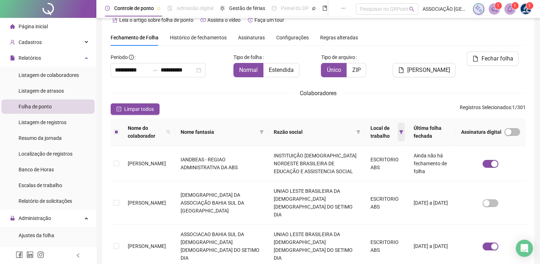
click at [398, 133] on span at bounding box center [401, 131] width 7 height 19
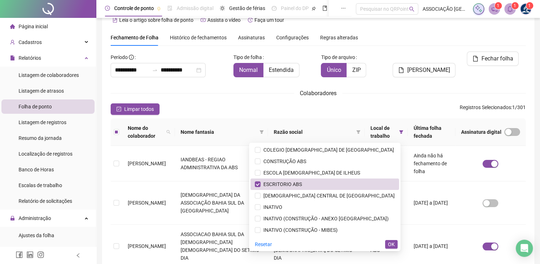
click at [393, 249] on div "Resetar OK" at bounding box center [324, 244] width 151 height 14
click at [393, 245] on span "OK" at bounding box center [391, 244] width 7 height 8
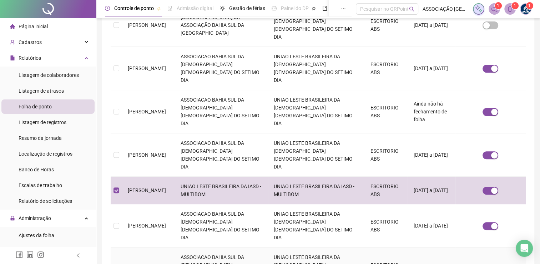
scroll to position [193, 0]
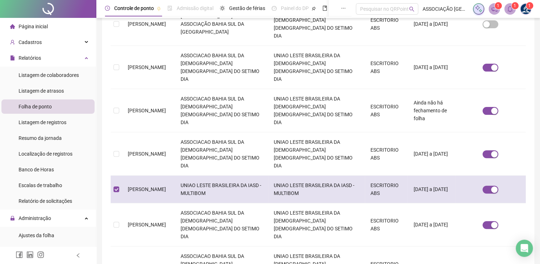
click at [120, 175] on td at bounding box center [116, 188] width 11 height 27
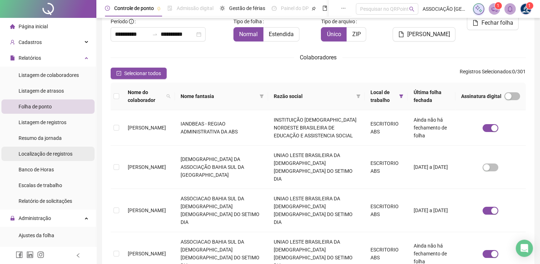
scroll to position [14, 0]
